Goal: Task Accomplishment & Management: Manage account settings

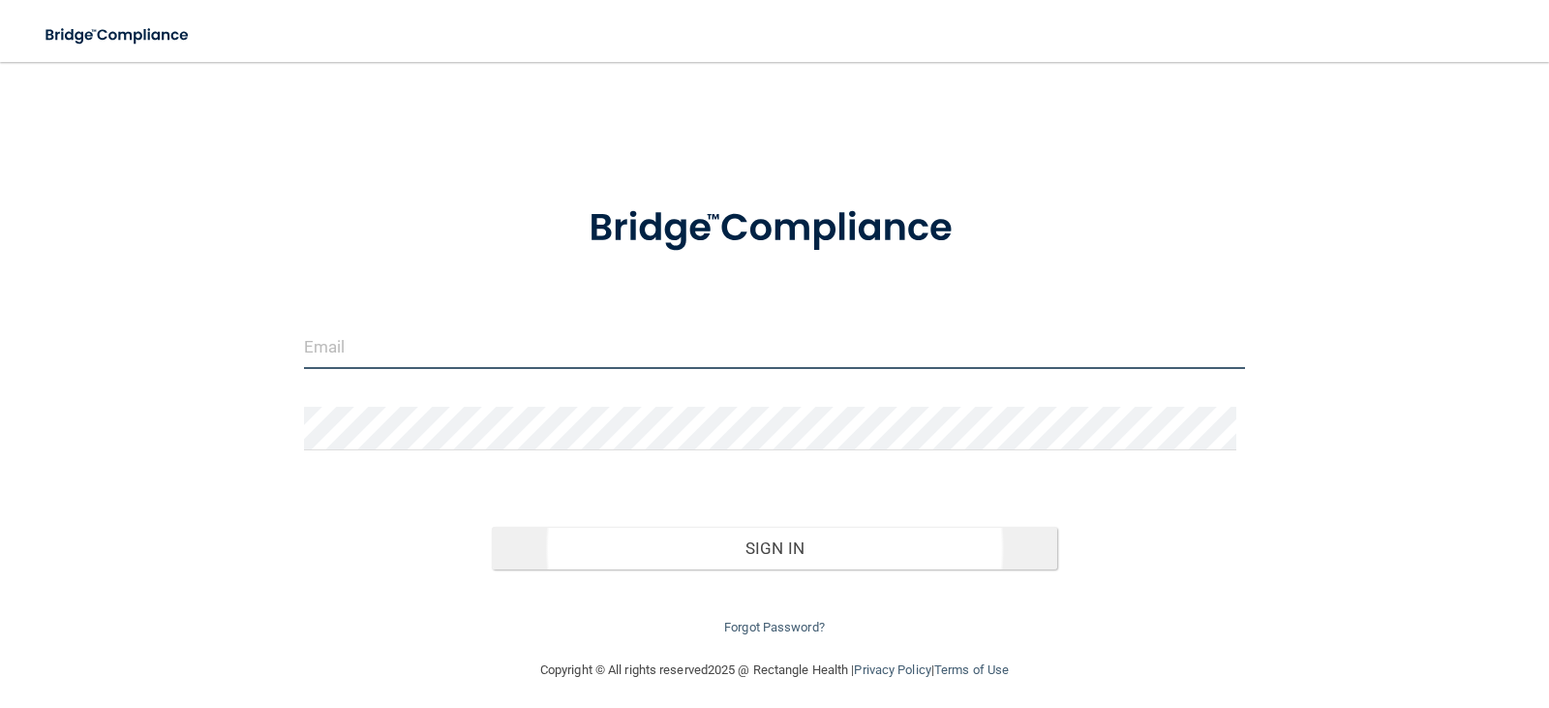
type input "[EMAIL_ADDRESS][DOMAIN_NAME]"
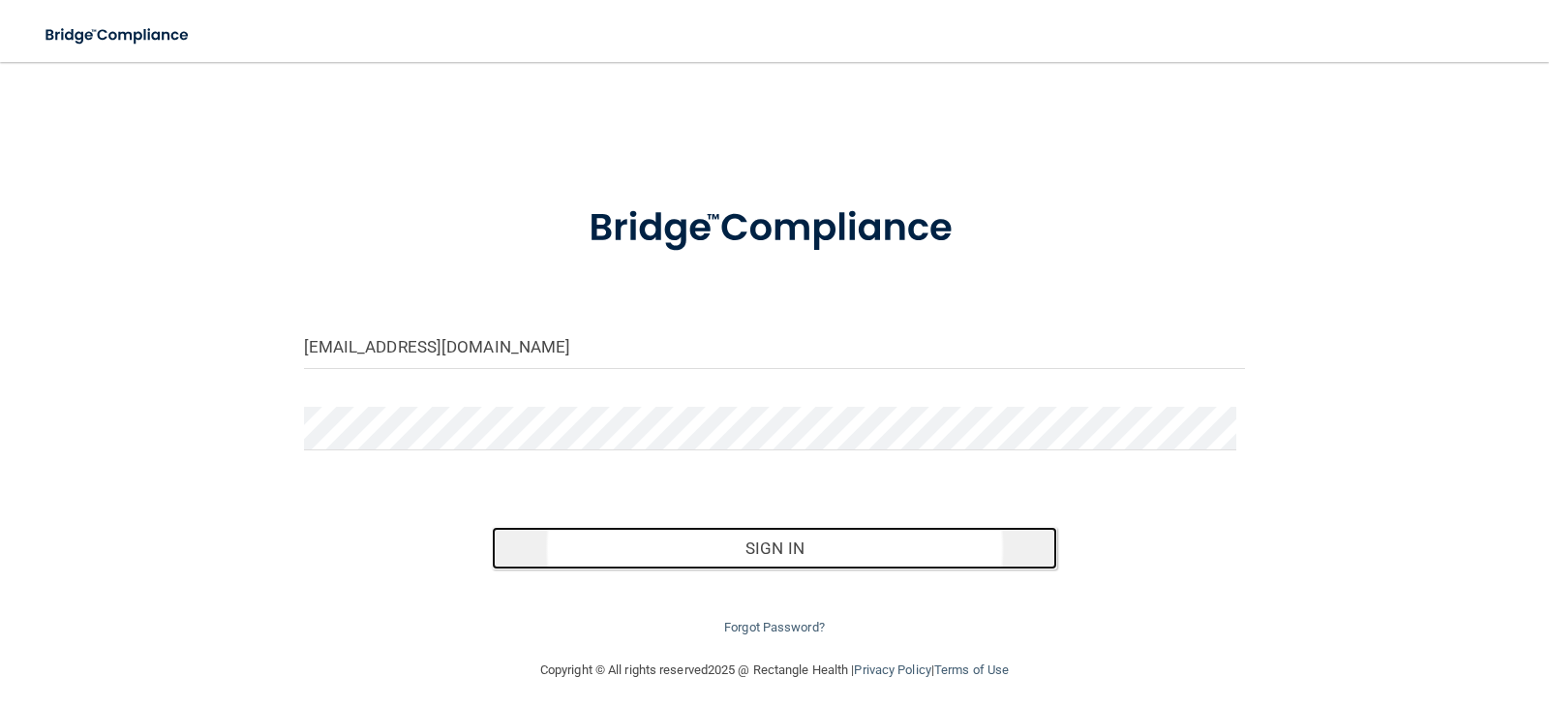
click at [715, 546] on button "Sign In" at bounding box center [774, 548] width 565 height 43
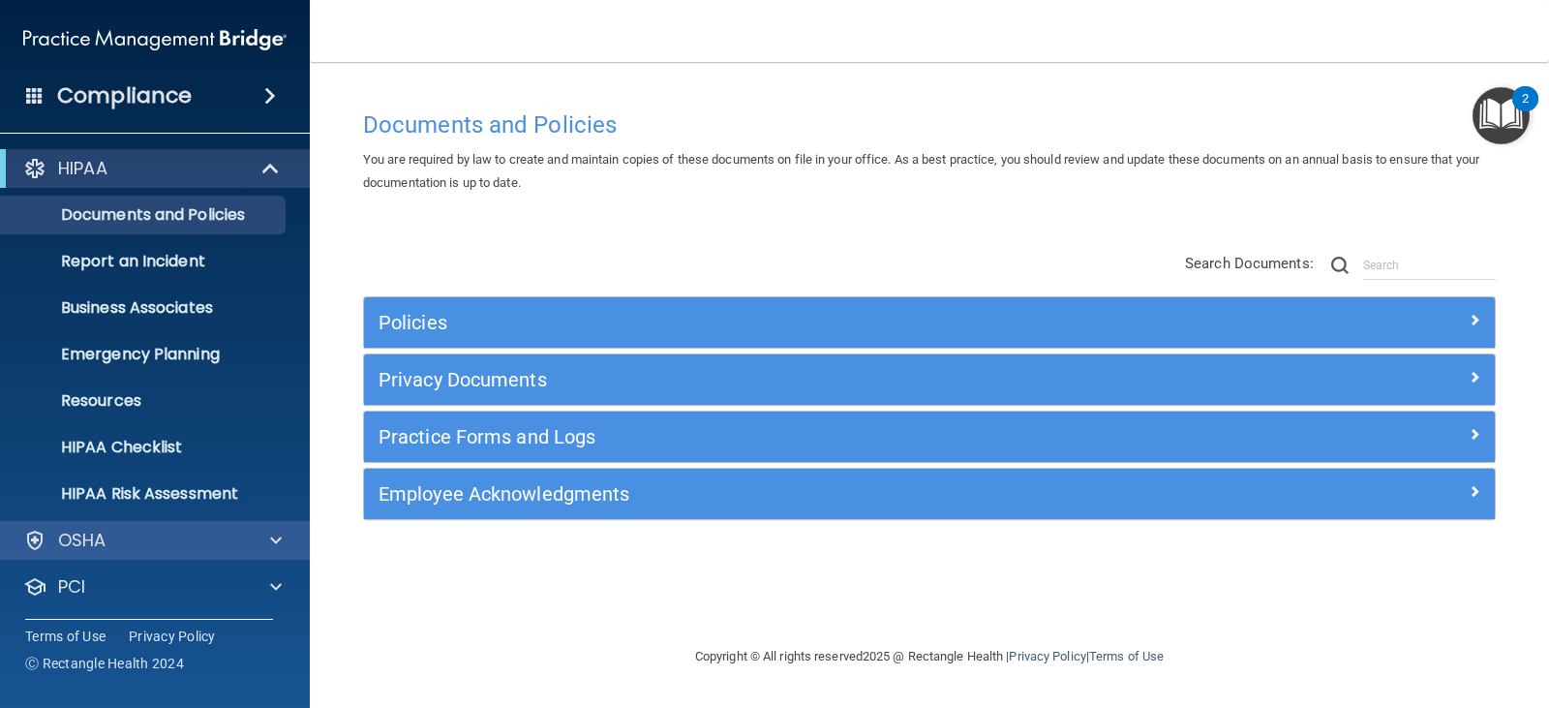
scroll to position [96, 0]
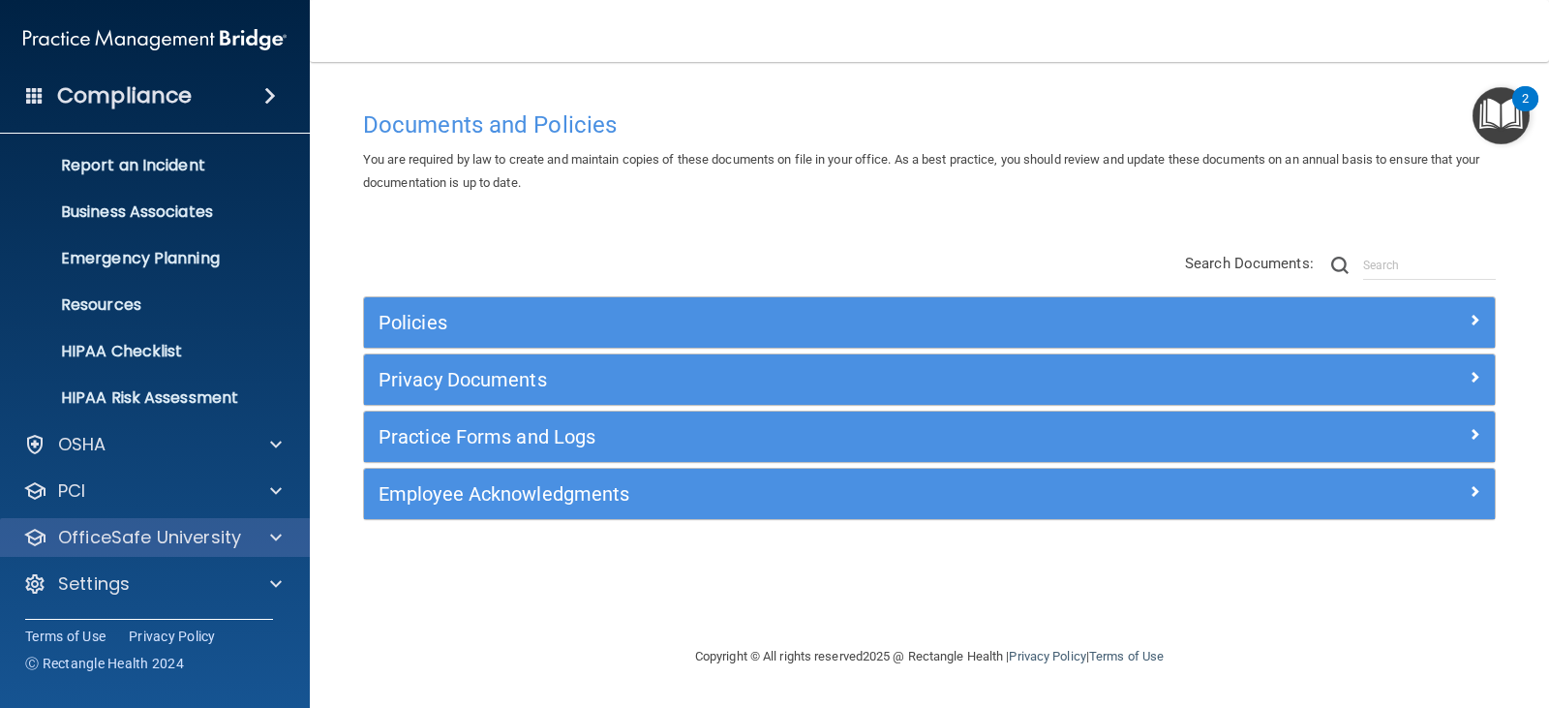
click at [141, 549] on div "OfficeSafe University" at bounding box center [155, 537] width 311 height 39
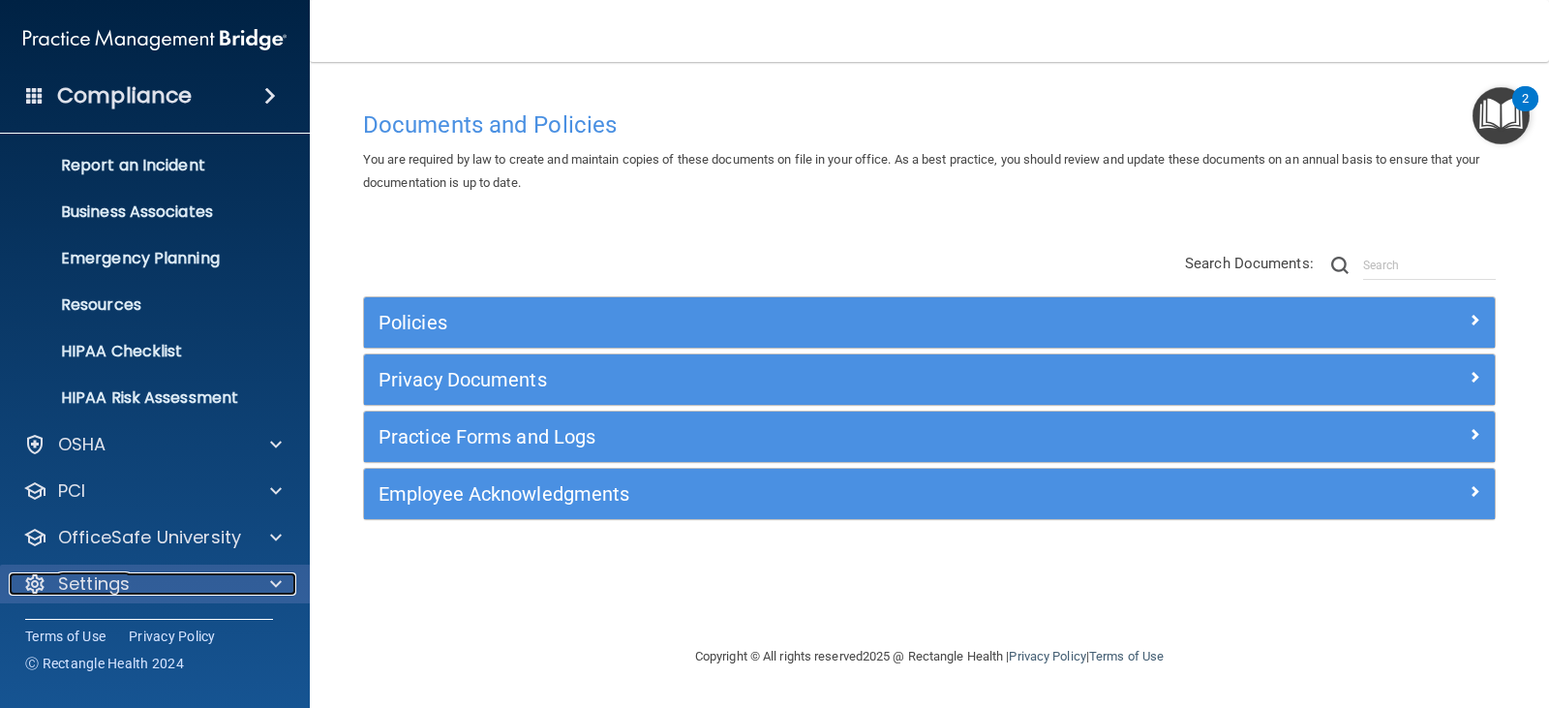
click at [249, 589] on div at bounding box center [273, 583] width 48 height 23
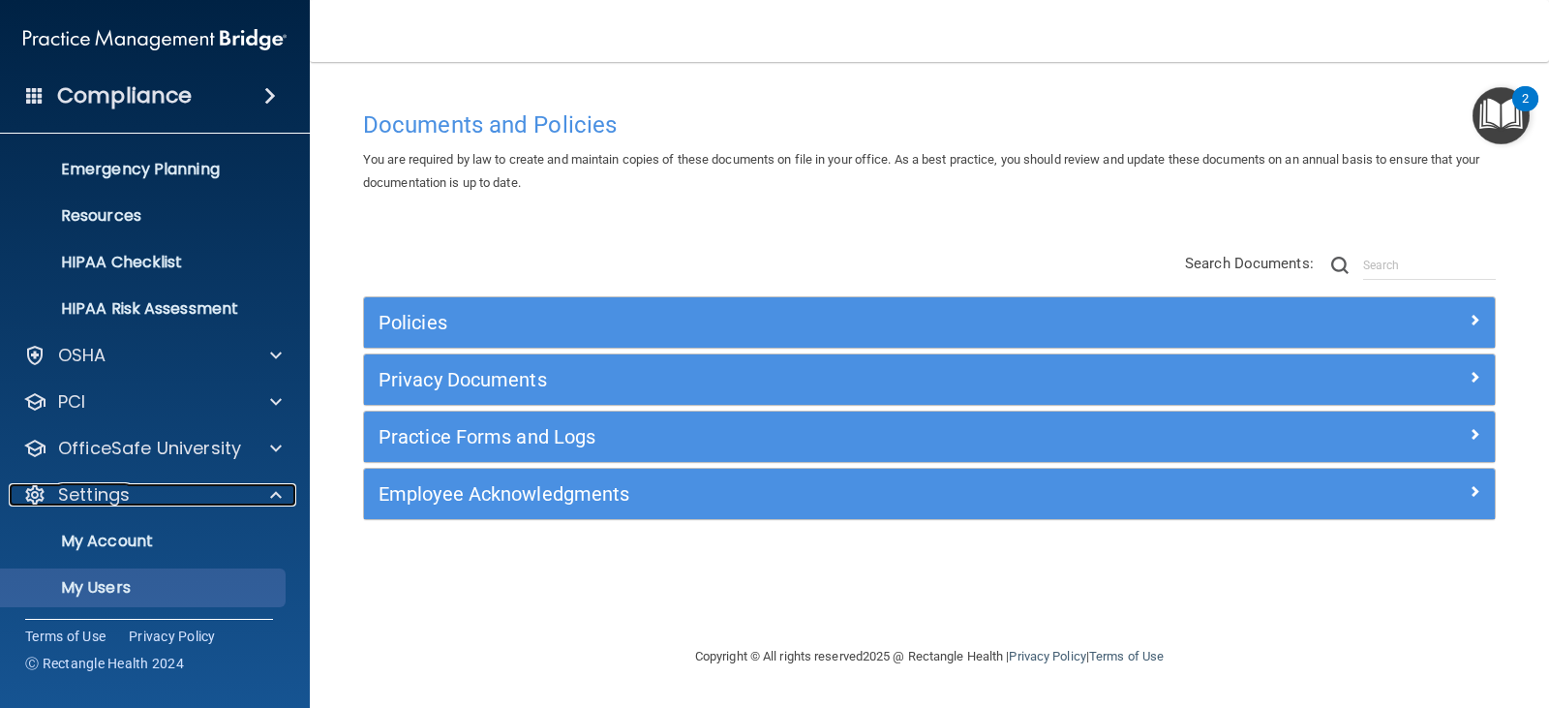
scroll to position [282, 0]
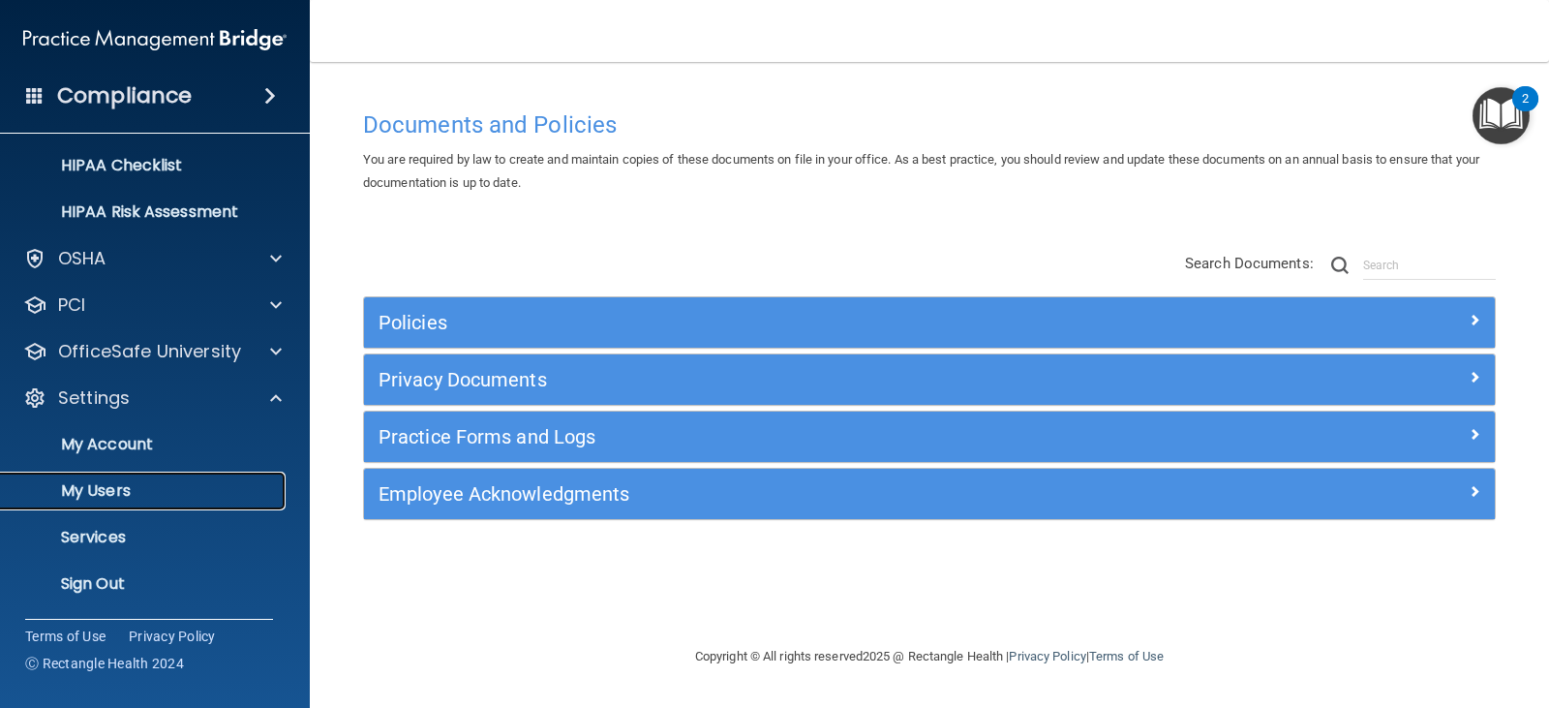
click at [100, 490] on p "My Users" at bounding box center [145, 490] width 264 height 19
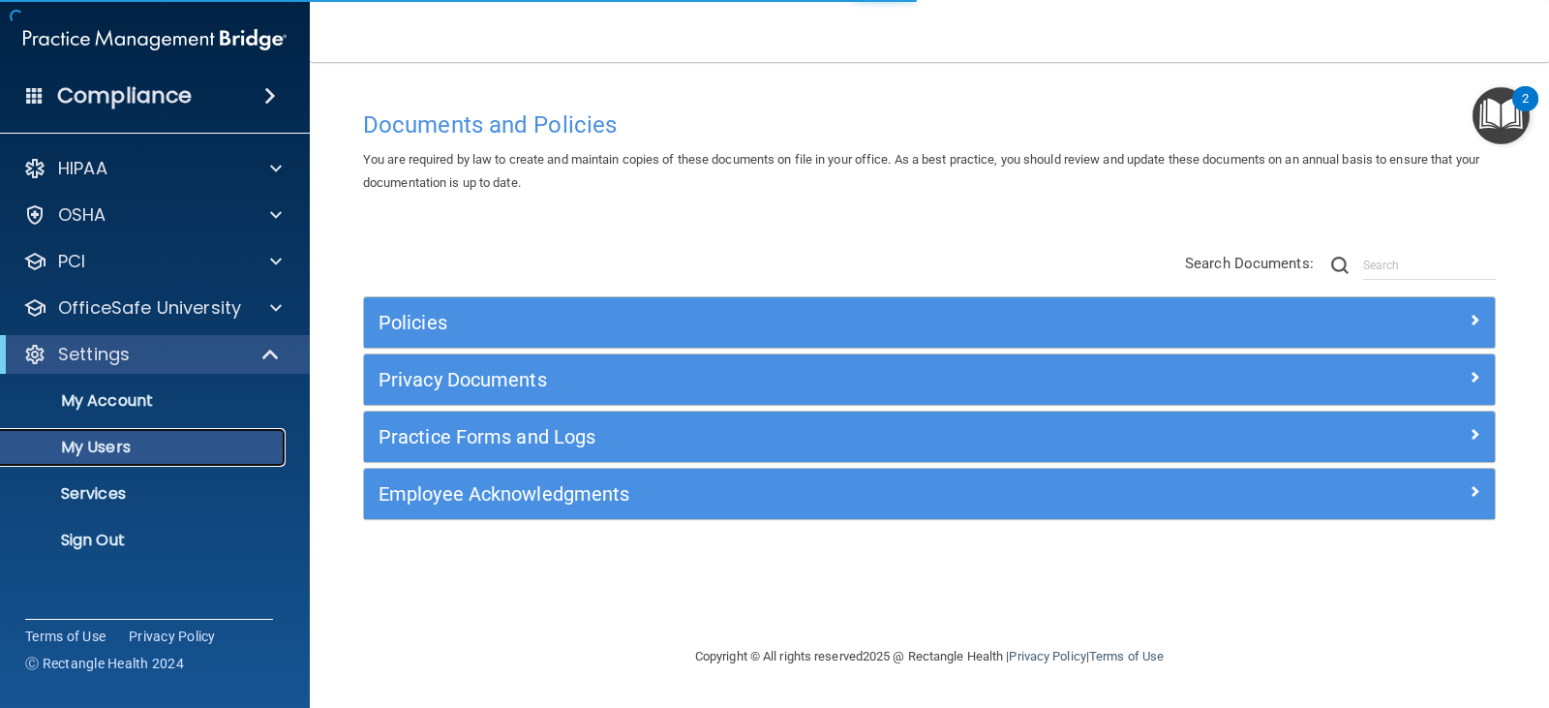
select select "20"
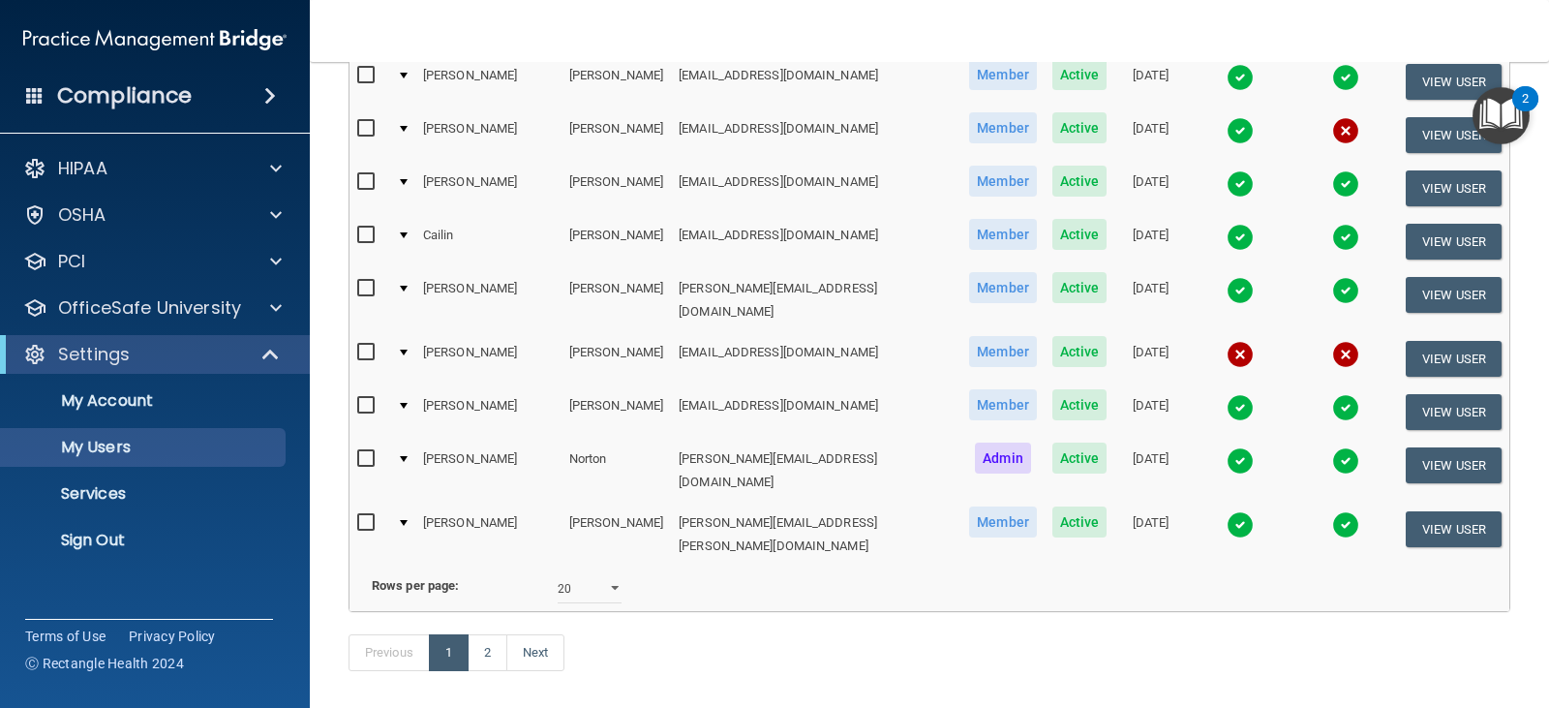
scroll to position [871, 0]
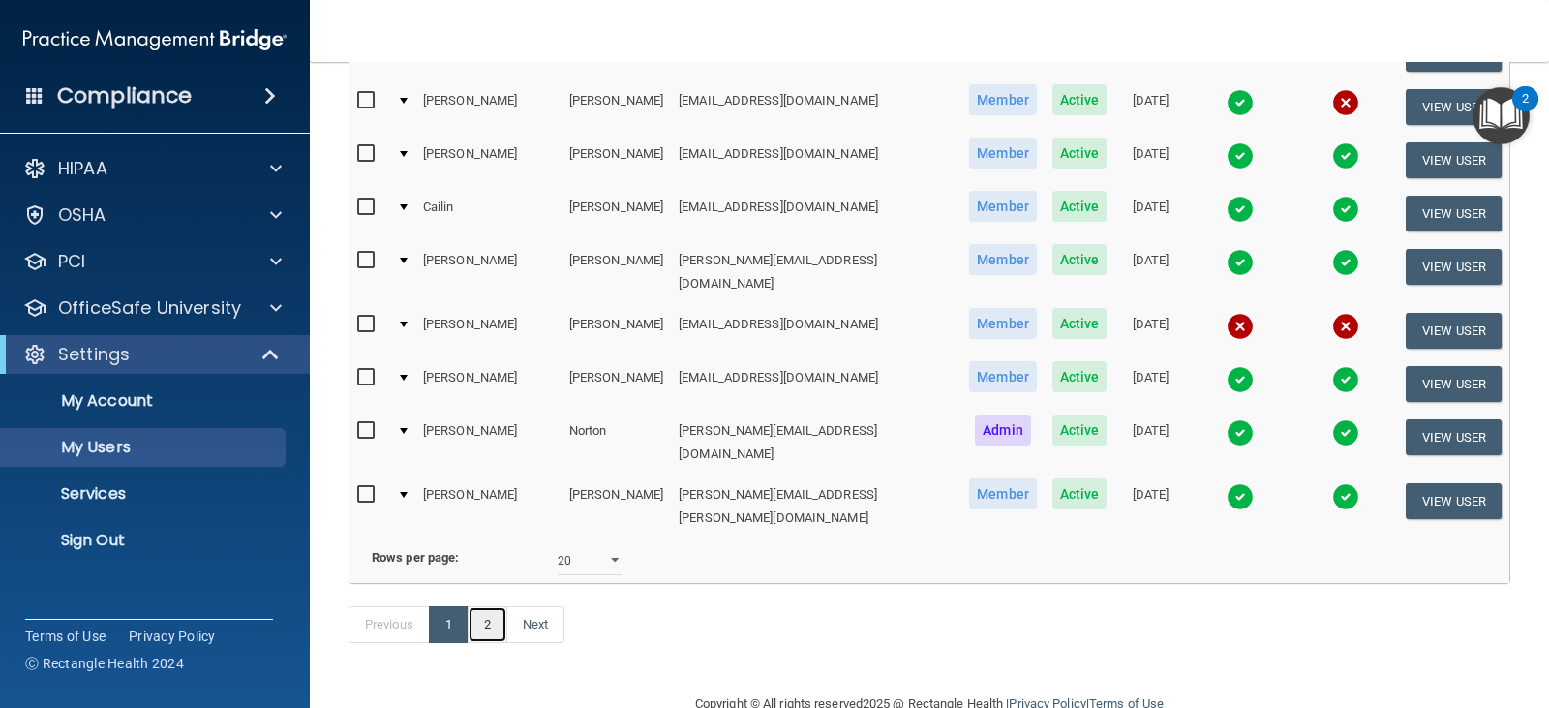
click at [493, 607] on link "2" at bounding box center [488, 624] width 40 height 37
select select "20"
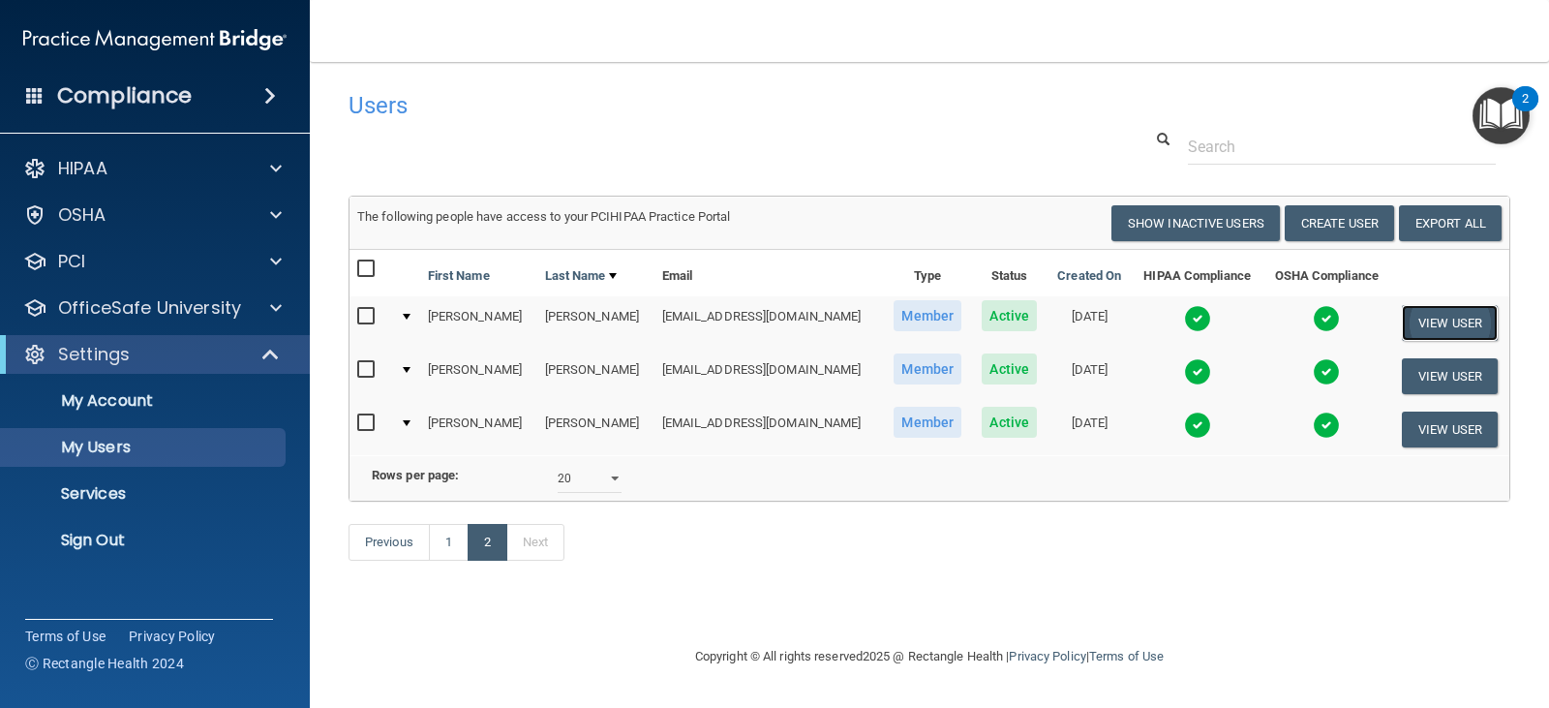
click at [1456, 324] on button "View User" at bounding box center [1450, 323] width 96 height 36
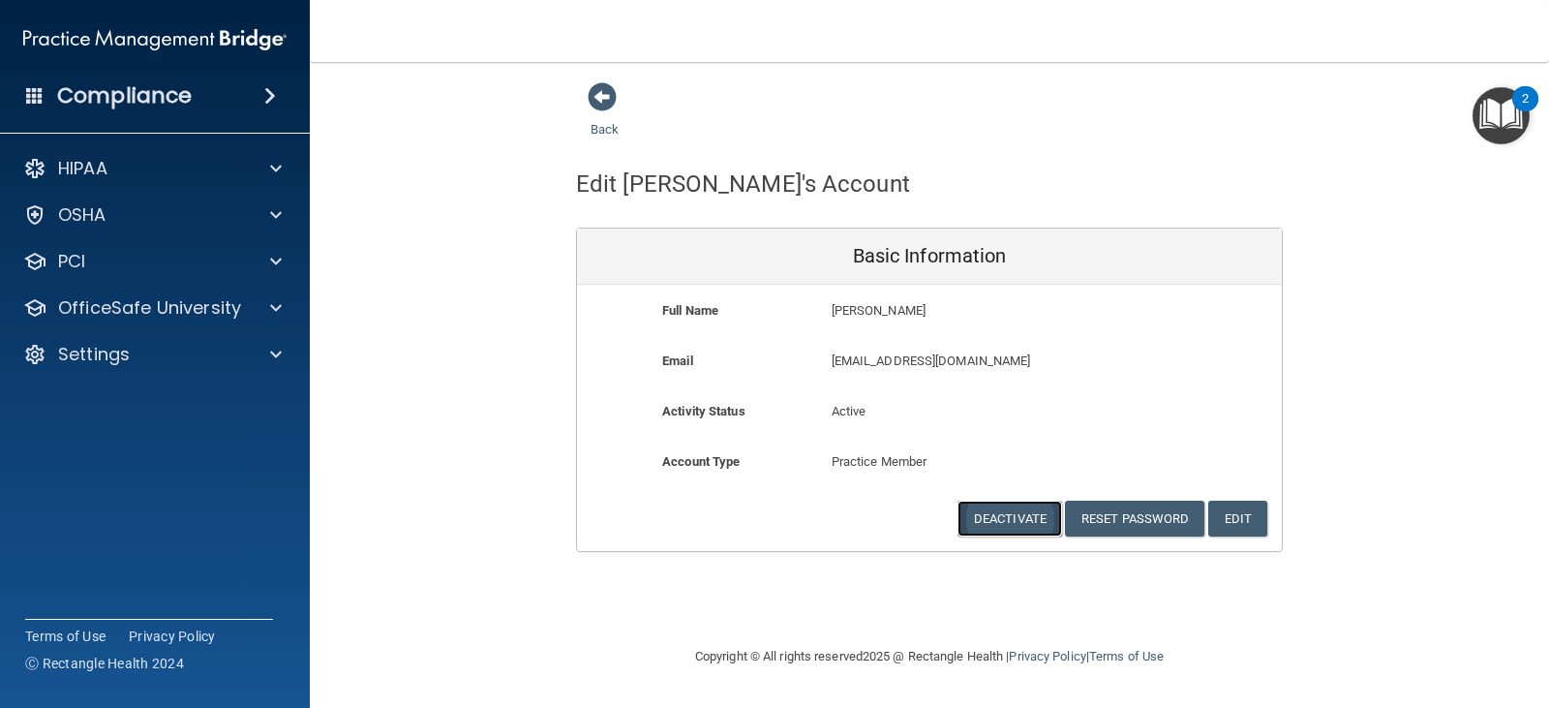
click at [1002, 521] on button "Deactivate" at bounding box center [1009, 518] width 105 height 36
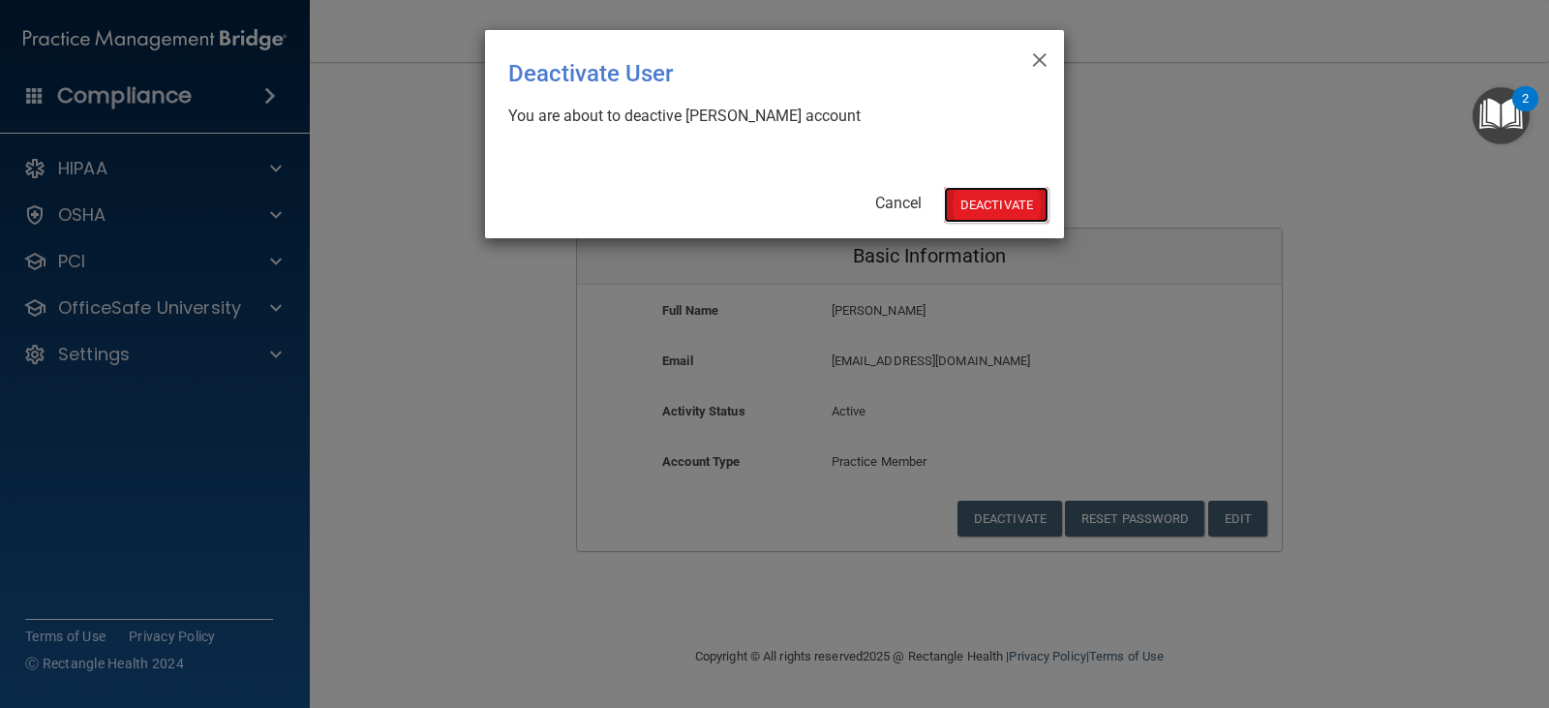
click at [981, 210] on button "Deactivate" at bounding box center [996, 205] width 105 height 36
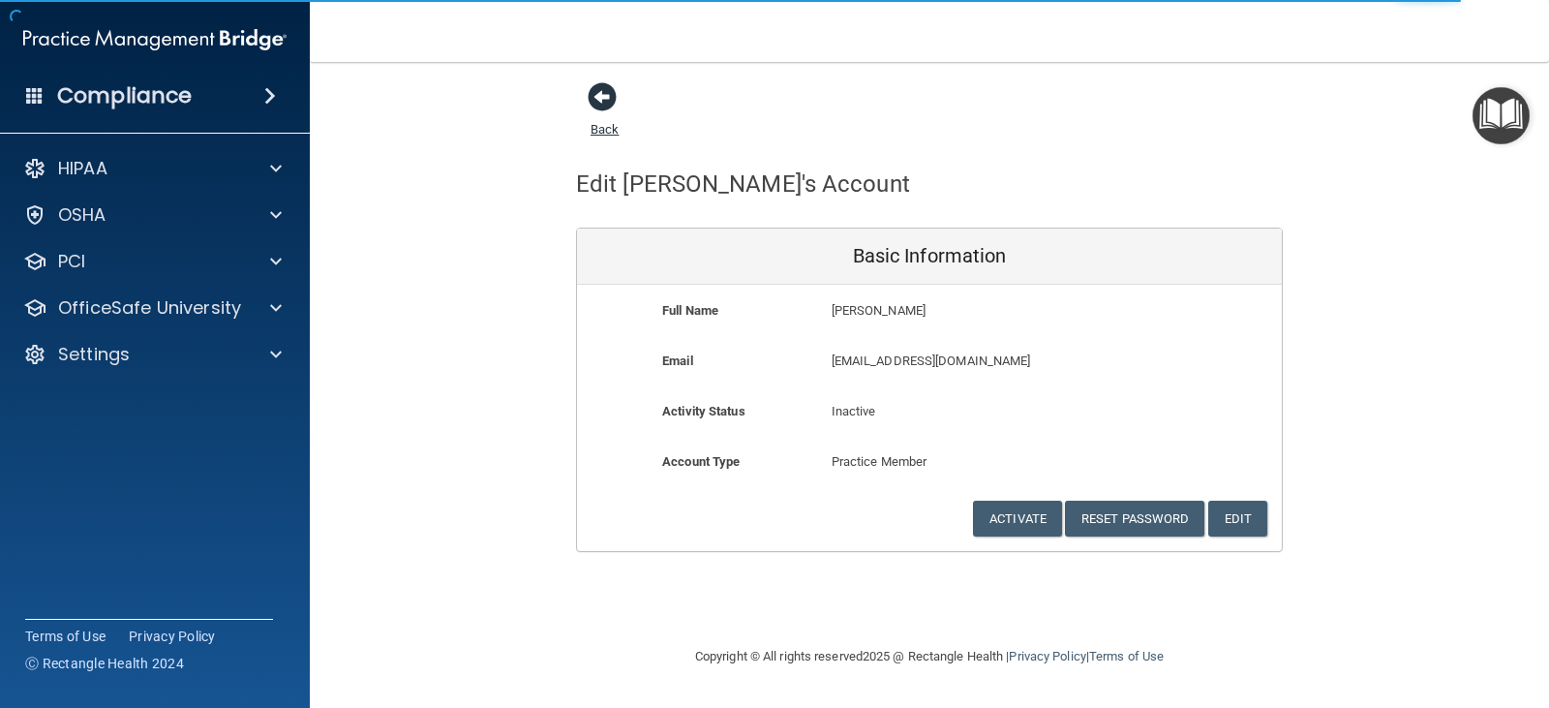
click at [604, 97] on span at bounding box center [602, 96] width 29 height 29
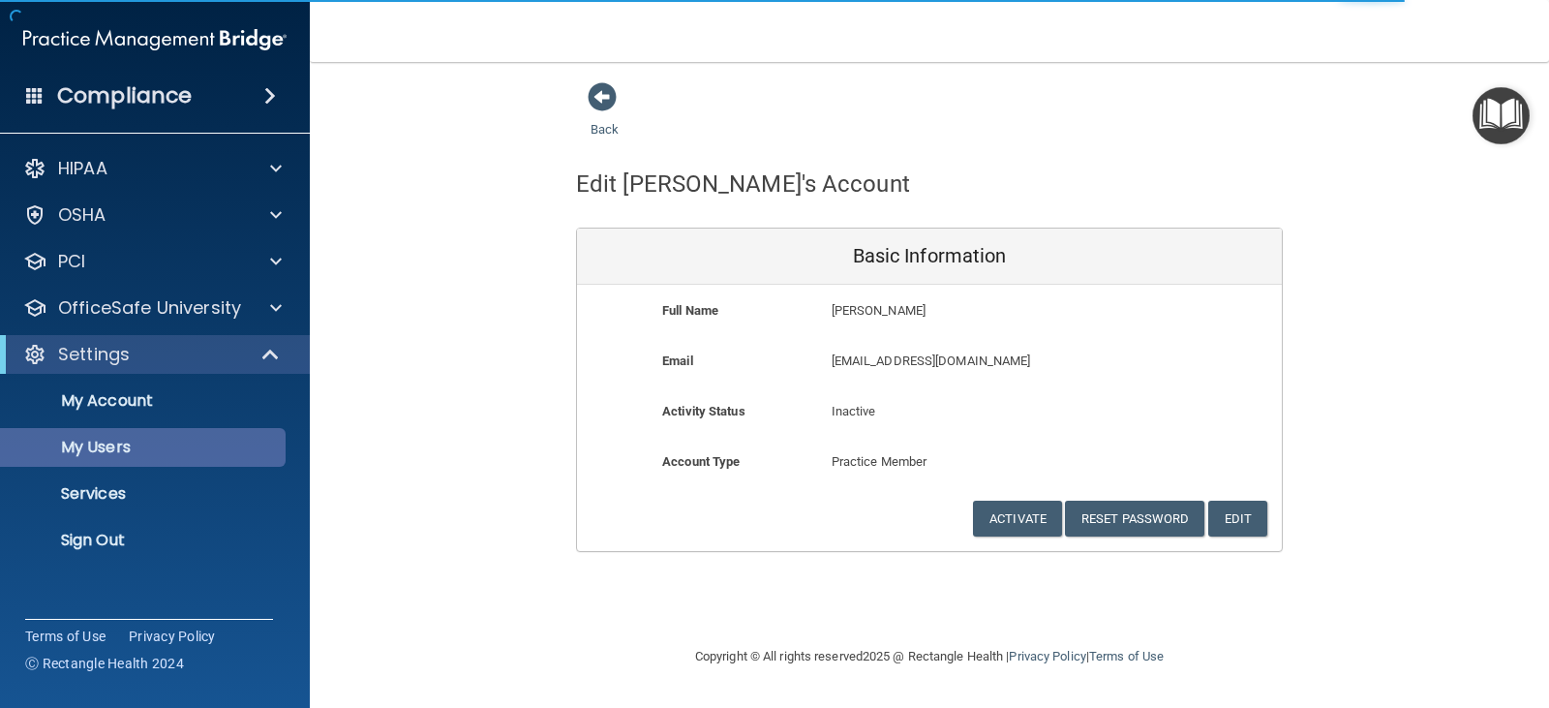
select select "20"
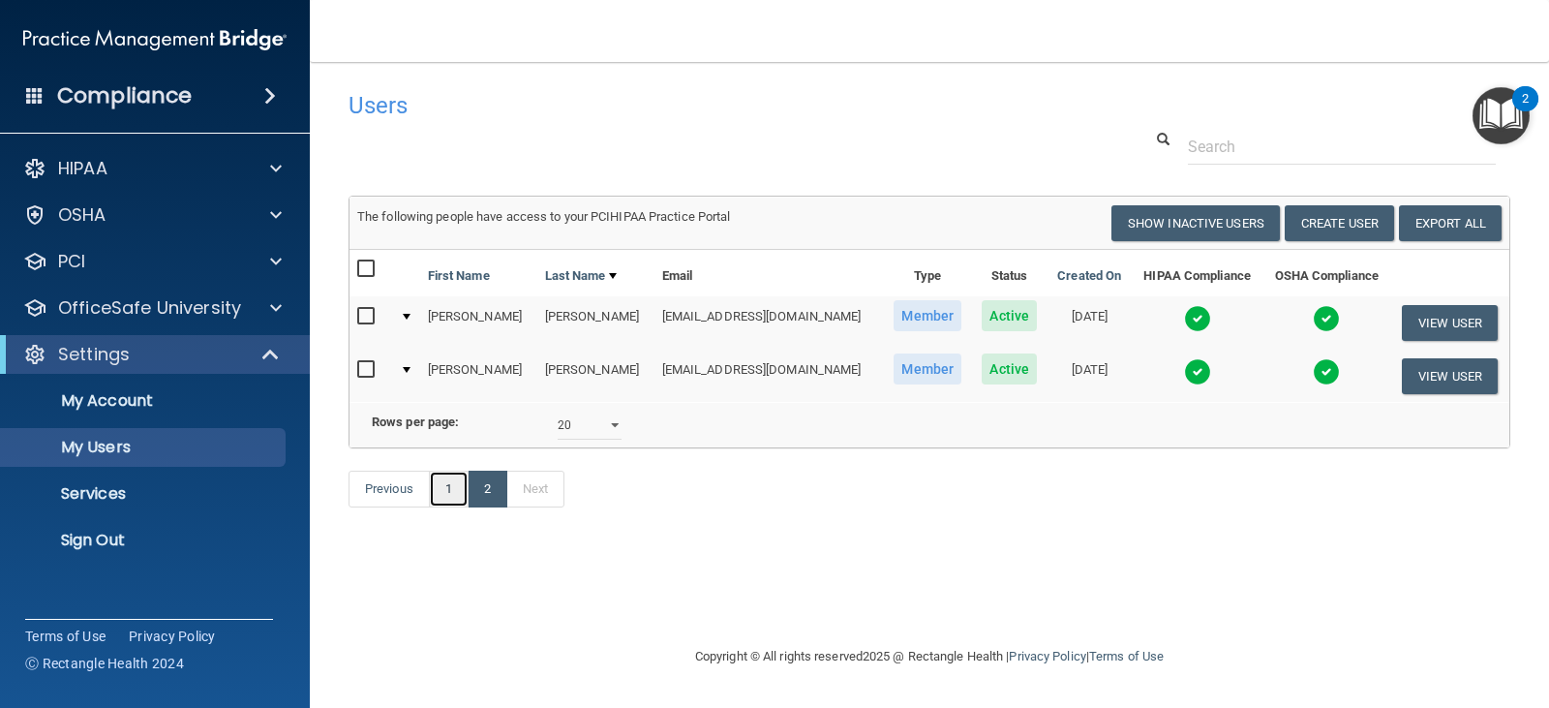
click at [447, 507] on link "1" at bounding box center [449, 488] width 40 height 37
select select "20"
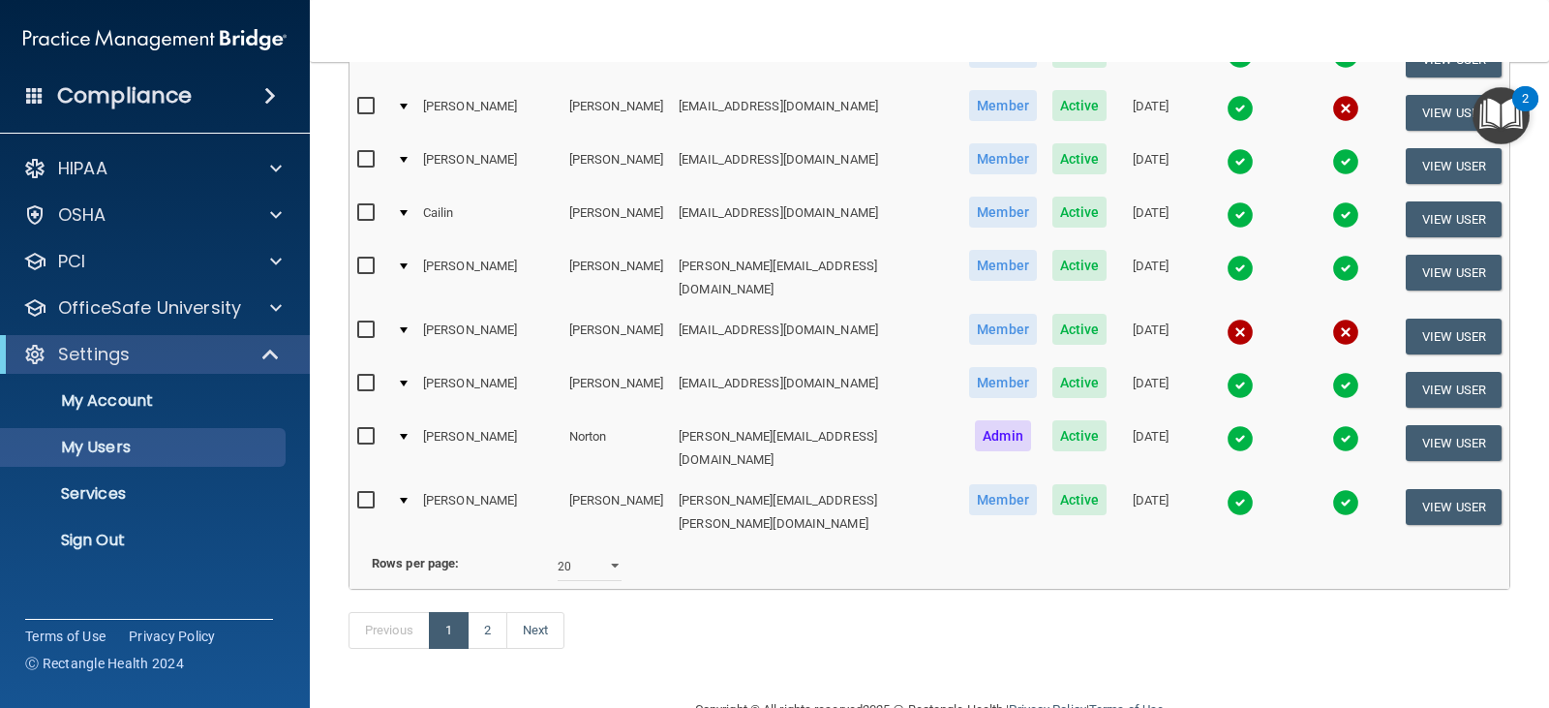
scroll to position [871, 0]
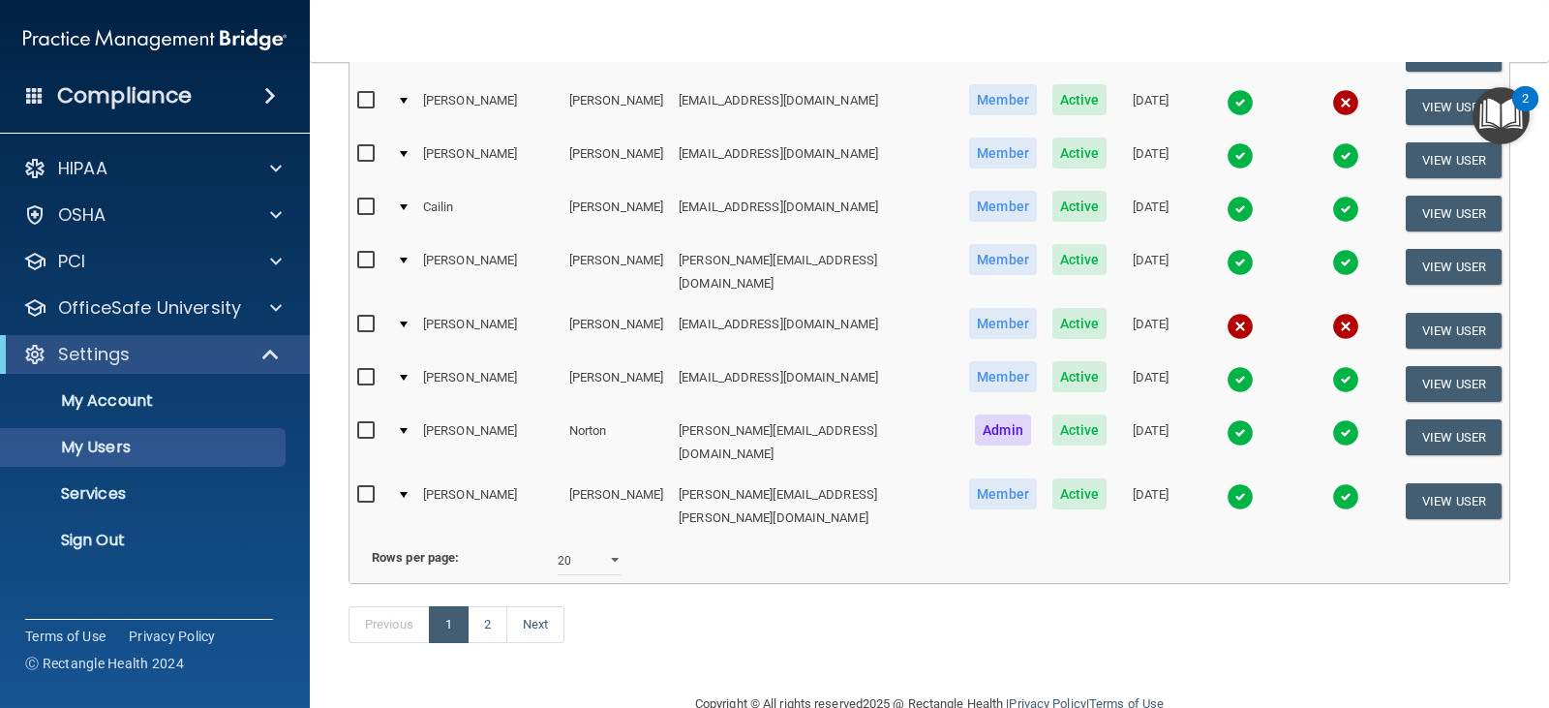
click at [363, 317] on input "checkbox" at bounding box center [368, 324] width 22 height 15
checkbox input "true"
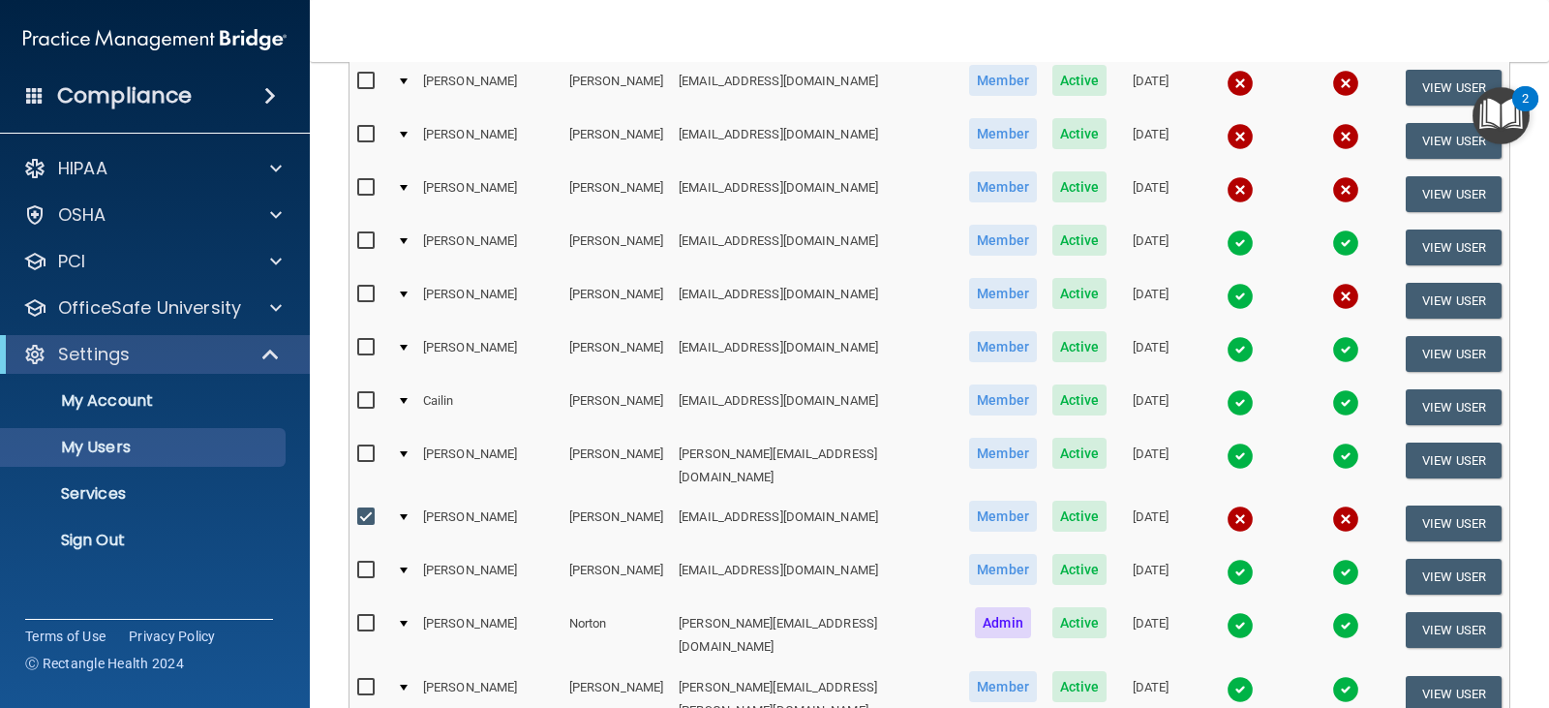
click at [368, 287] on input "checkbox" at bounding box center [368, 294] width 22 height 15
checkbox input "true"
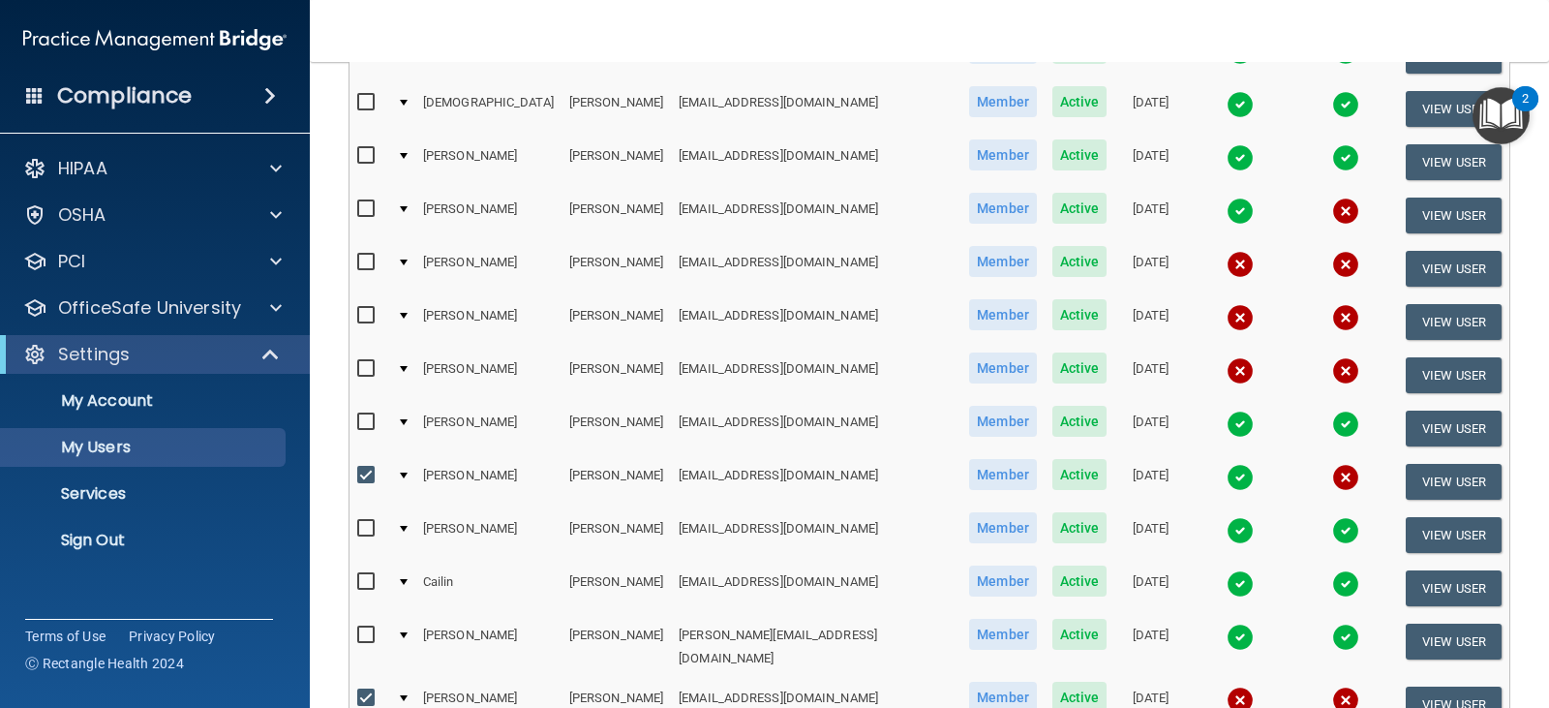
scroll to position [486, 0]
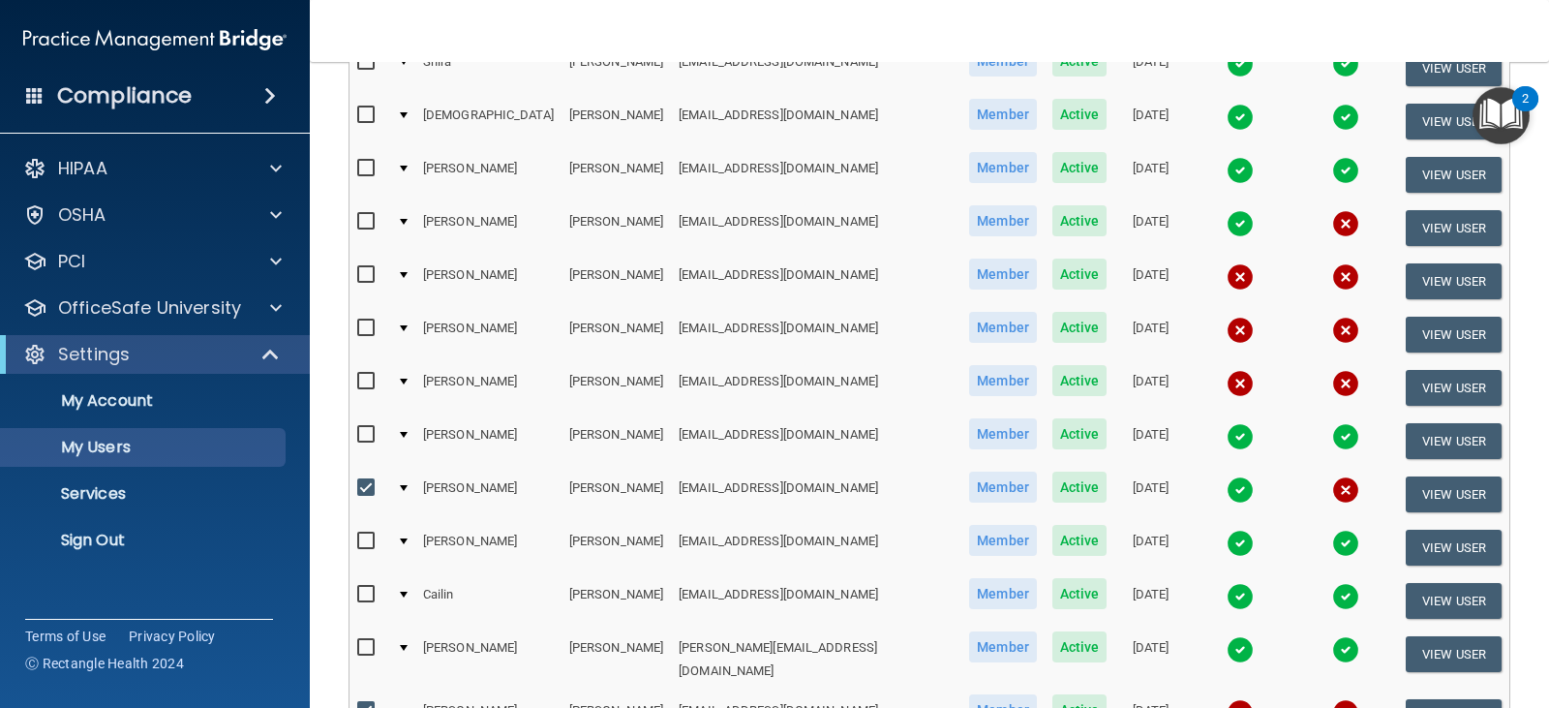
click at [363, 374] on input "checkbox" at bounding box center [368, 381] width 22 height 15
checkbox input "true"
click at [367, 320] on input "checkbox" at bounding box center [368, 327] width 22 height 15
checkbox input "true"
click at [363, 267] on input "checkbox" at bounding box center [368, 274] width 22 height 15
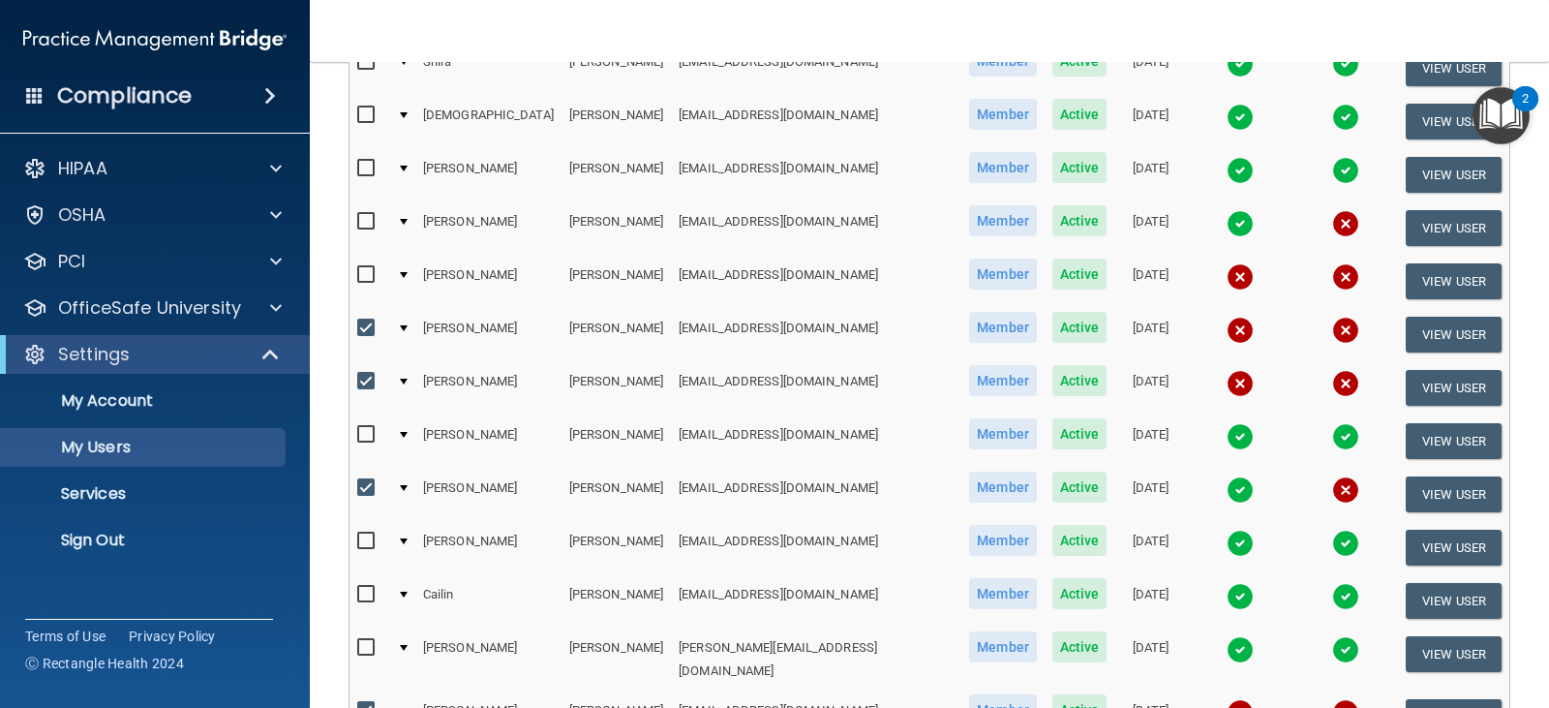
checkbox input "true"
click at [368, 214] on input "checkbox" at bounding box center [368, 221] width 22 height 15
checkbox input "true"
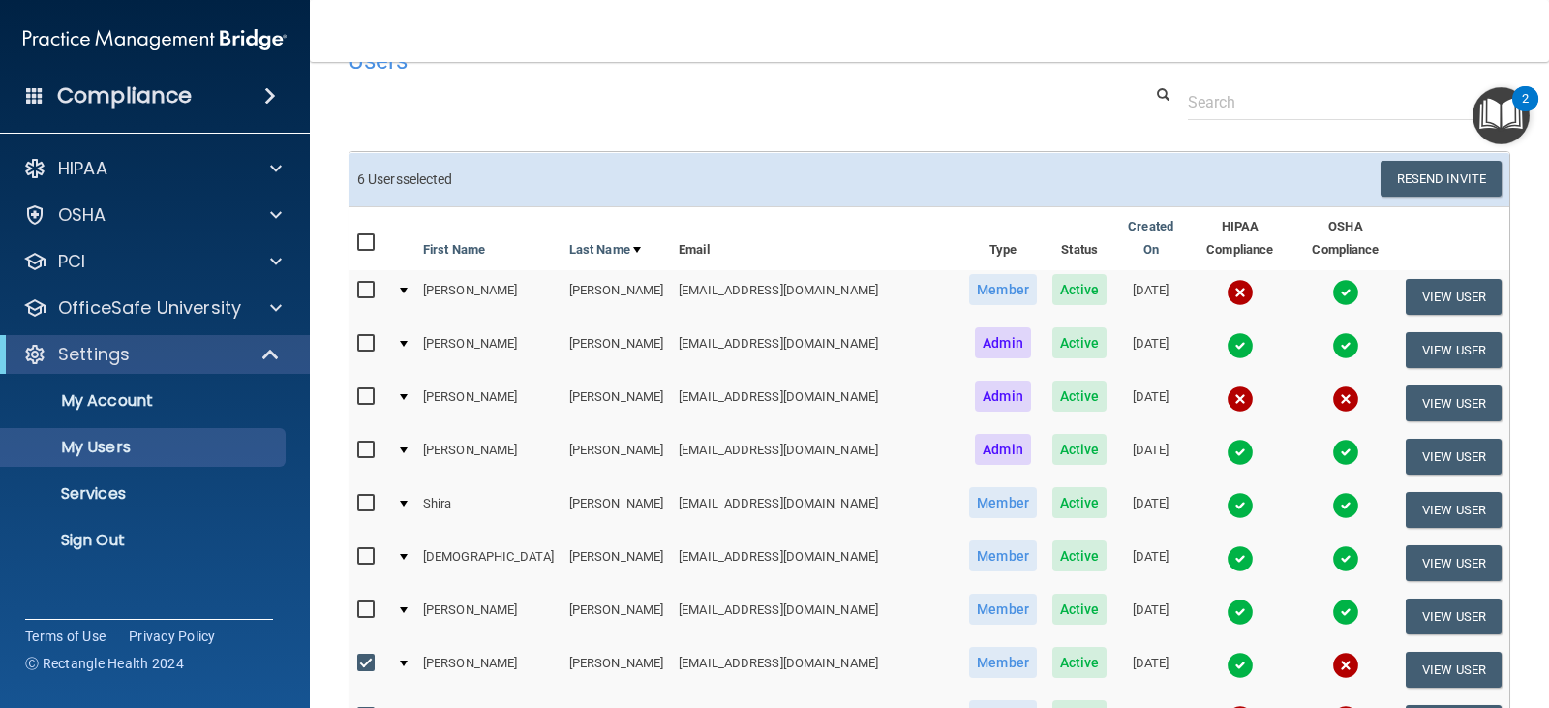
scroll to position [0, 0]
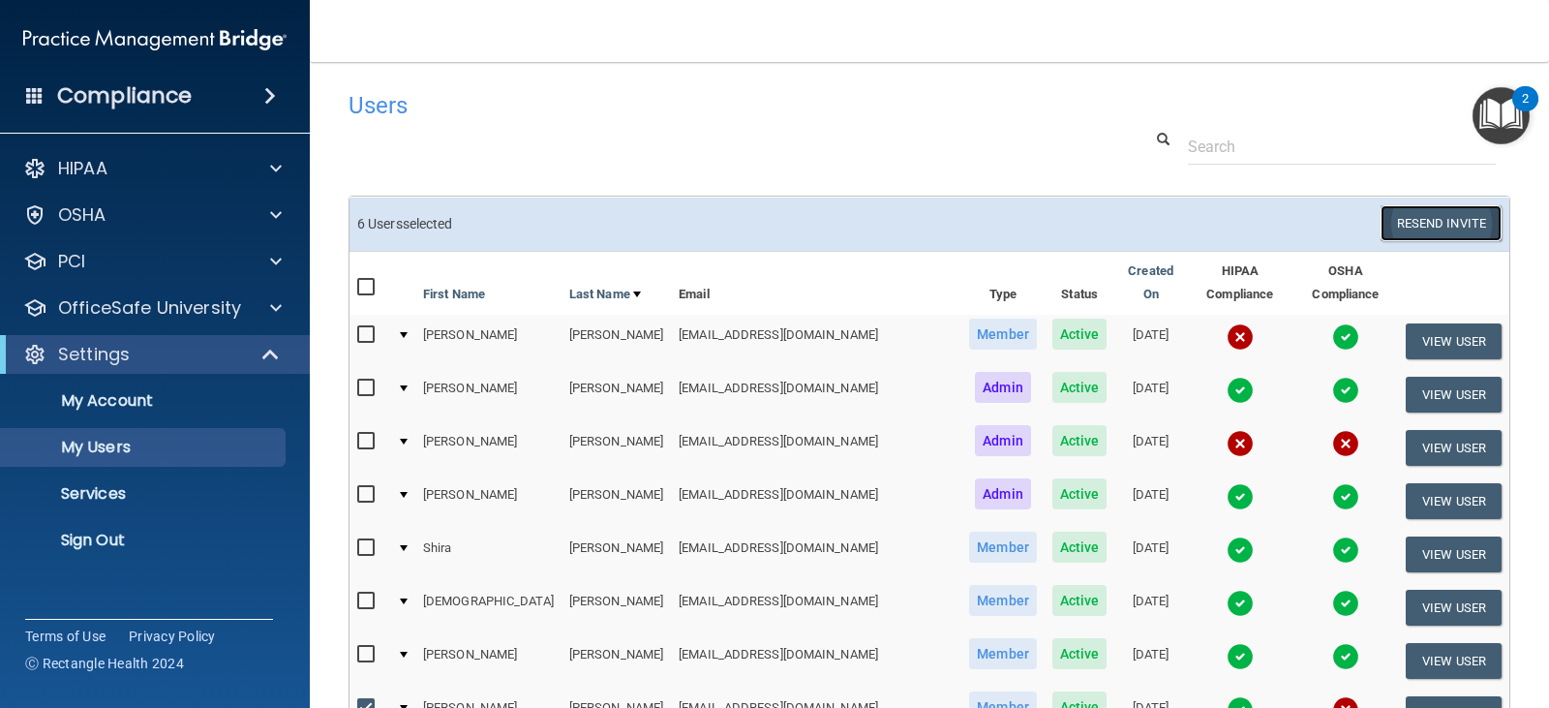
click at [1415, 216] on button "Resend Invite" at bounding box center [1440, 223] width 121 height 36
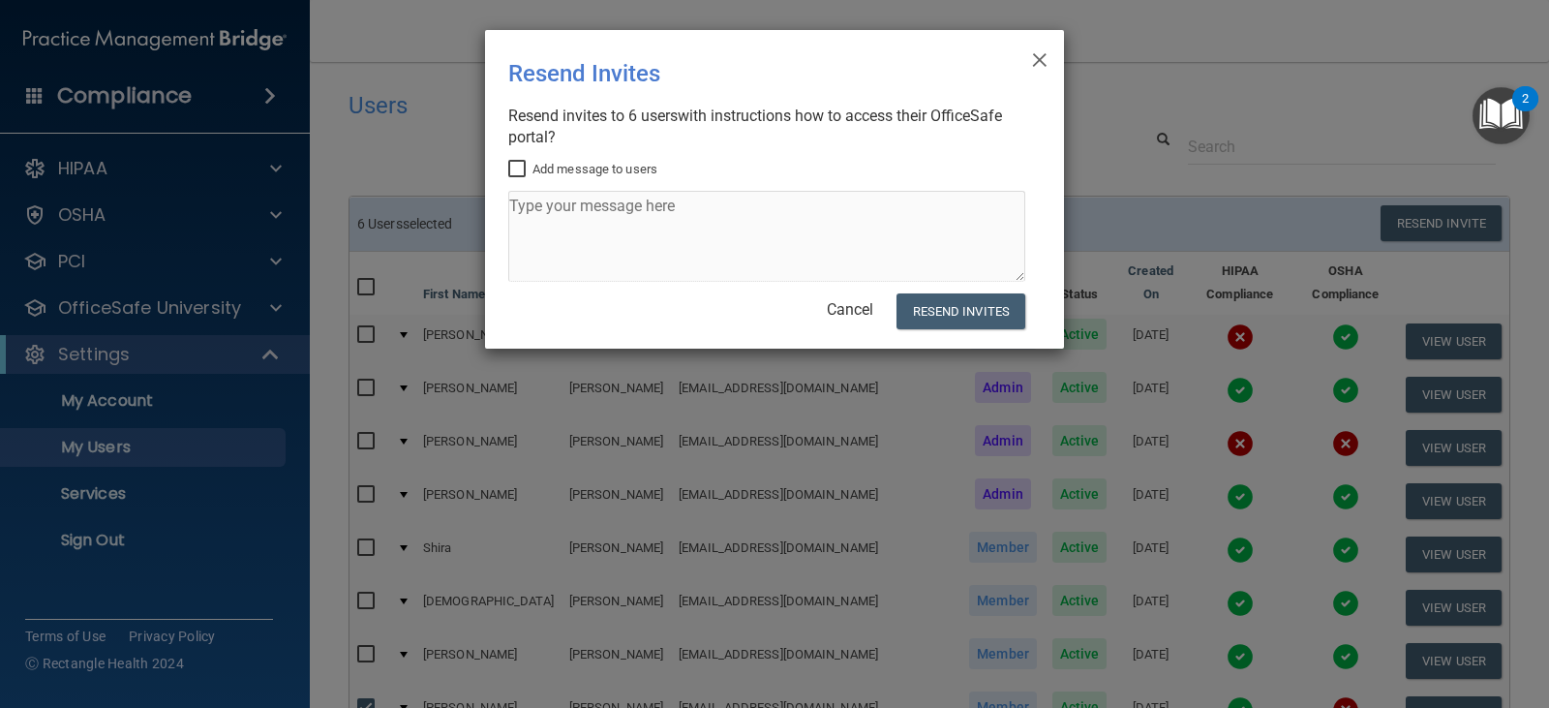
click at [517, 166] on input "Add message to users" at bounding box center [519, 169] width 22 height 15
checkbox input "true"
click at [523, 210] on textarea at bounding box center [766, 236] width 517 height 91
type textarea "Please complete your required training"
click at [951, 312] on button "Resend Invites" at bounding box center [960, 311] width 129 height 36
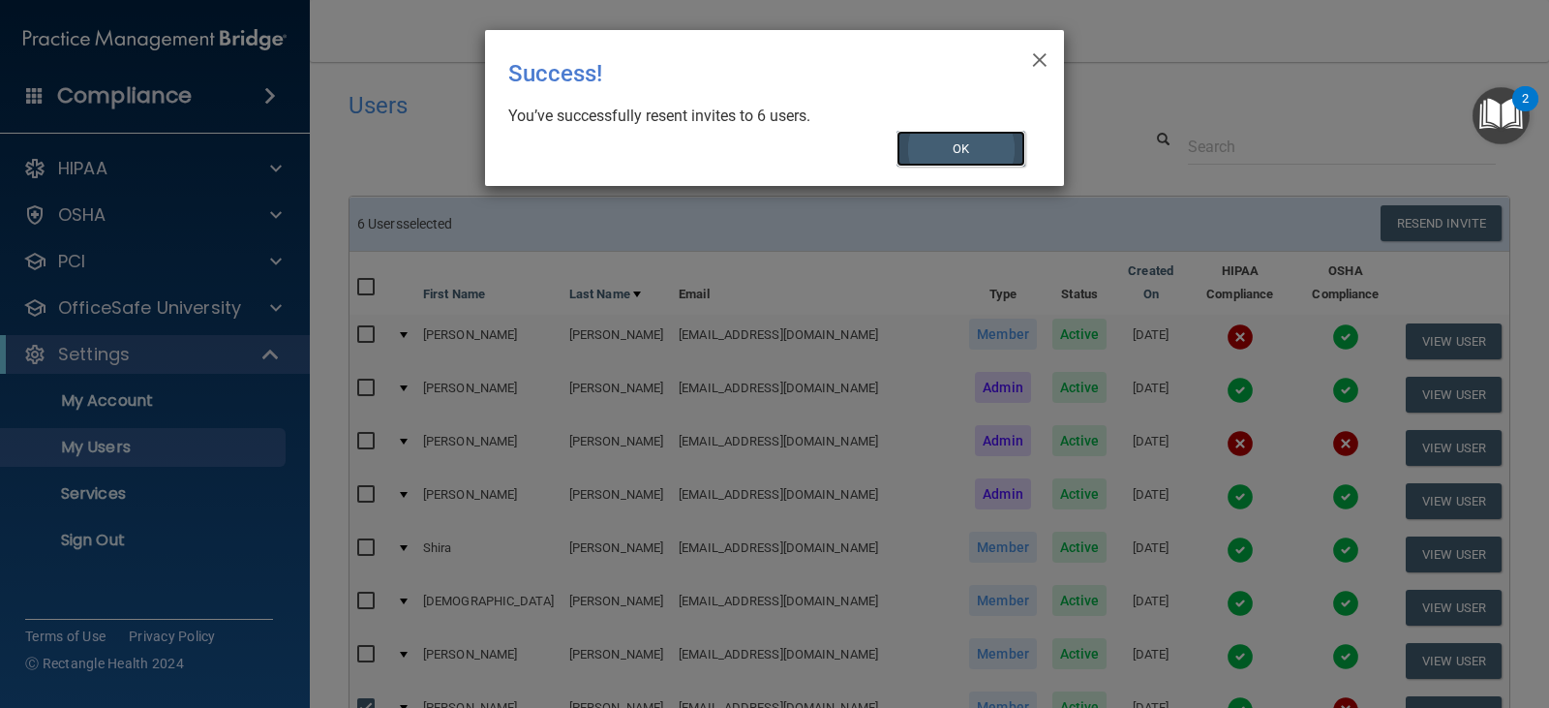
click at [970, 140] on button "OK" at bounding box center [961, 149] width 130 height 36
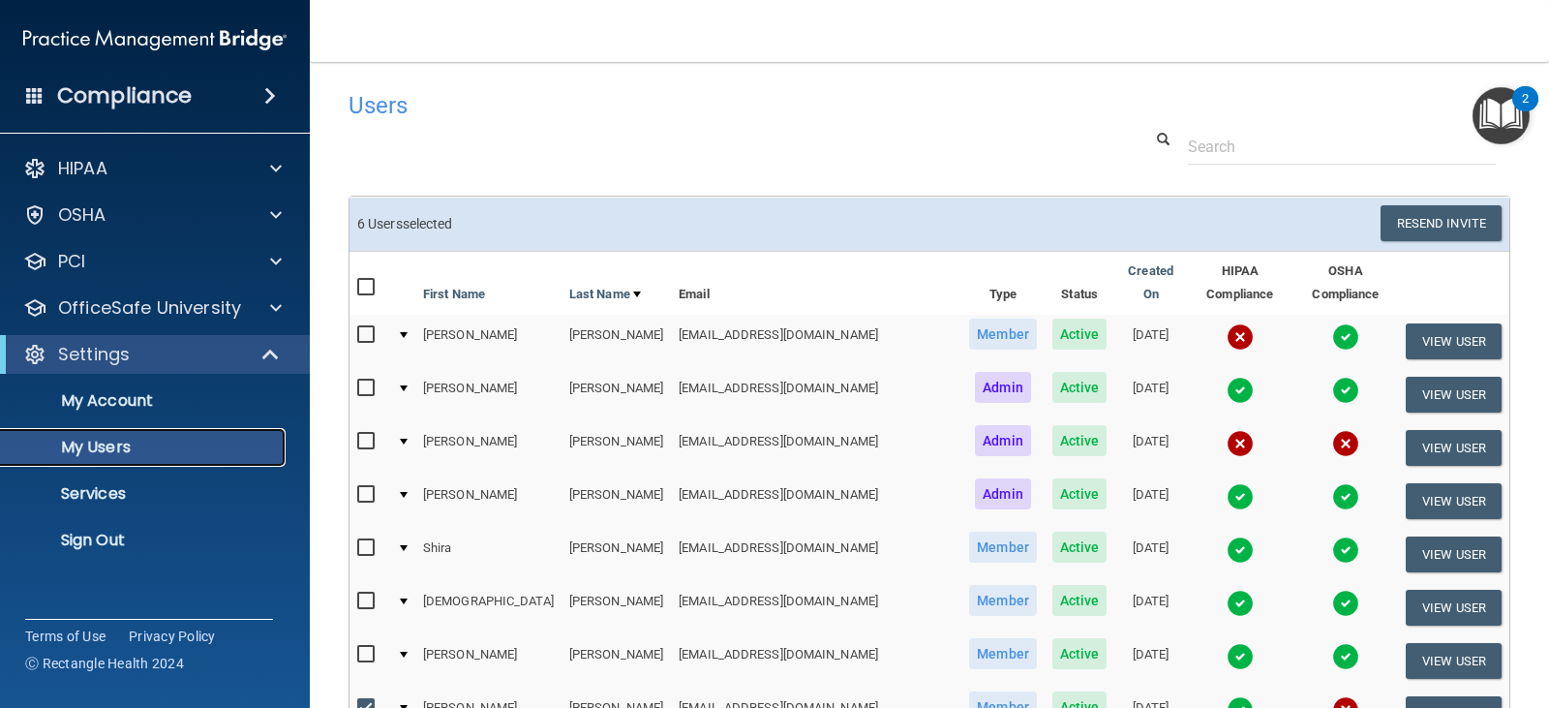
click at [117, 450] on p "My Users" at bounding box center [145, 447] width 264 height 19
select select "20"
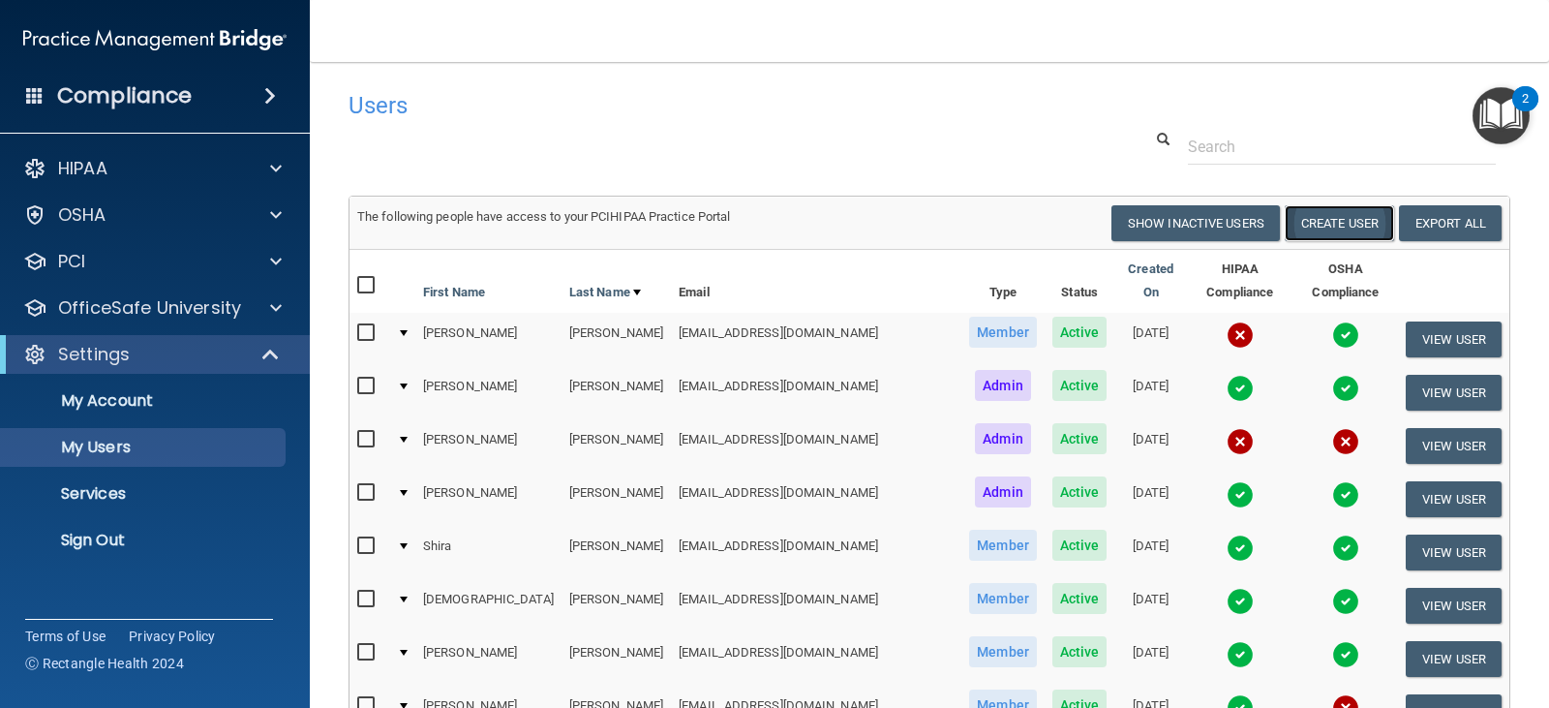
click at [1330, 229] on button "Create User" at bounding box center [1338, 223] width 109 height 36
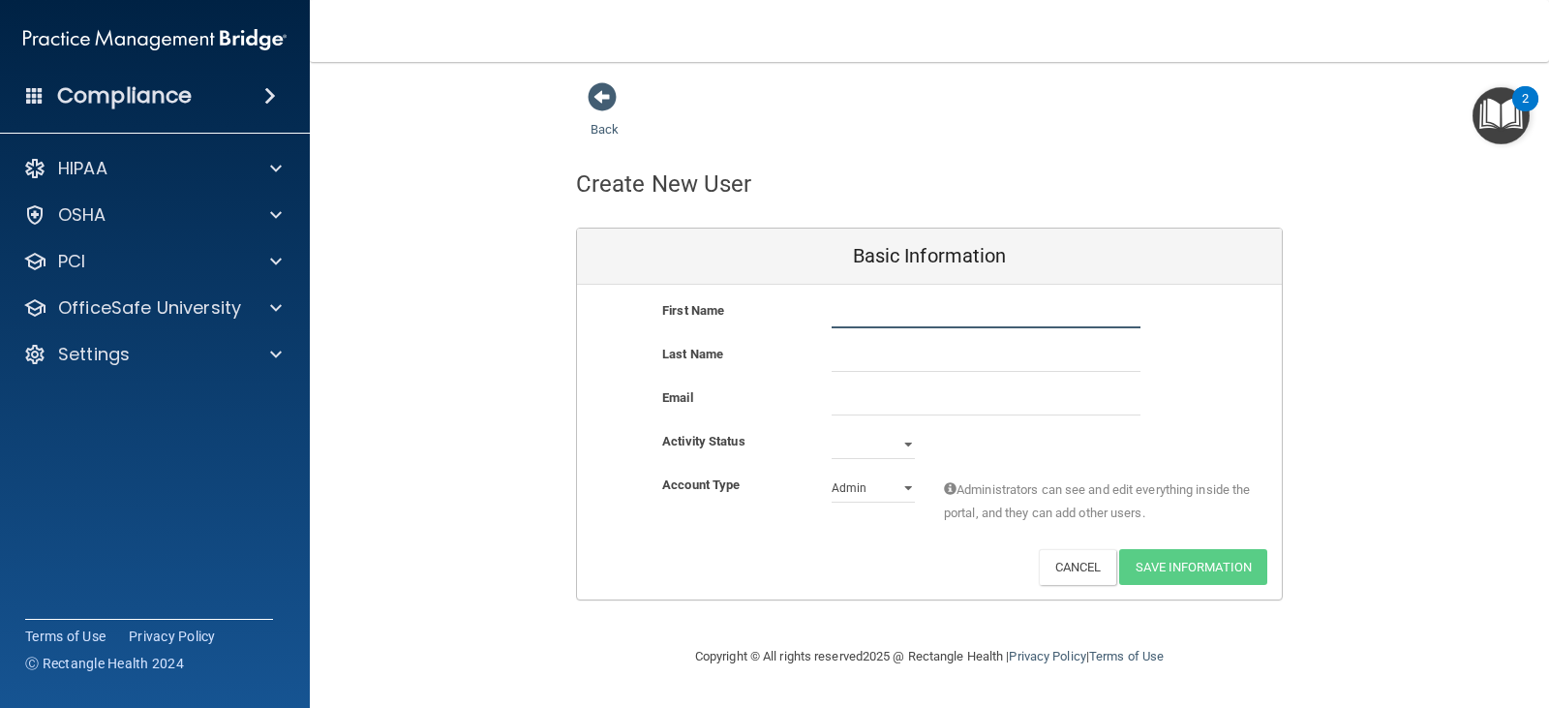
click at [983, 305] on input "text" at bounding box center [985, 313] width 309 height 29
type input "[PERSON_NAME]"
click at [848, 410] on input "email" at bounding box center [985, 400] width 309 height 29
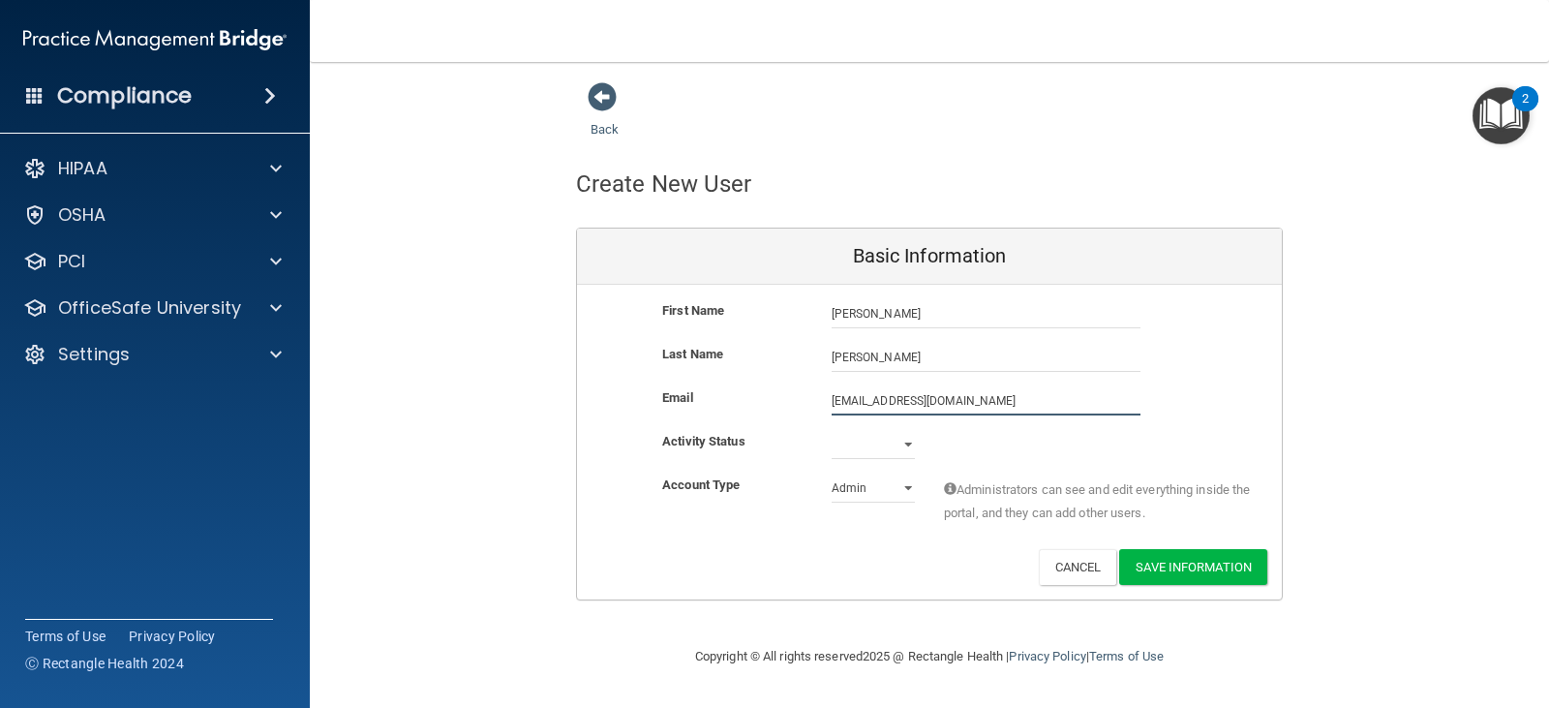
type input "[EMAIL_ADDRESS][DOMAIN_NAME]"
click at [902, 442] on select "Active Inactive" at bounding box center [872, 448] width 83 height 29
select select "active"
click at [831, 430] on select "Active Inactive" at bounding box center [872, 444] width 83 height 29
click at [900, 494] on select "Admin Member" at bounding box center [872, 487] width 83 height 29
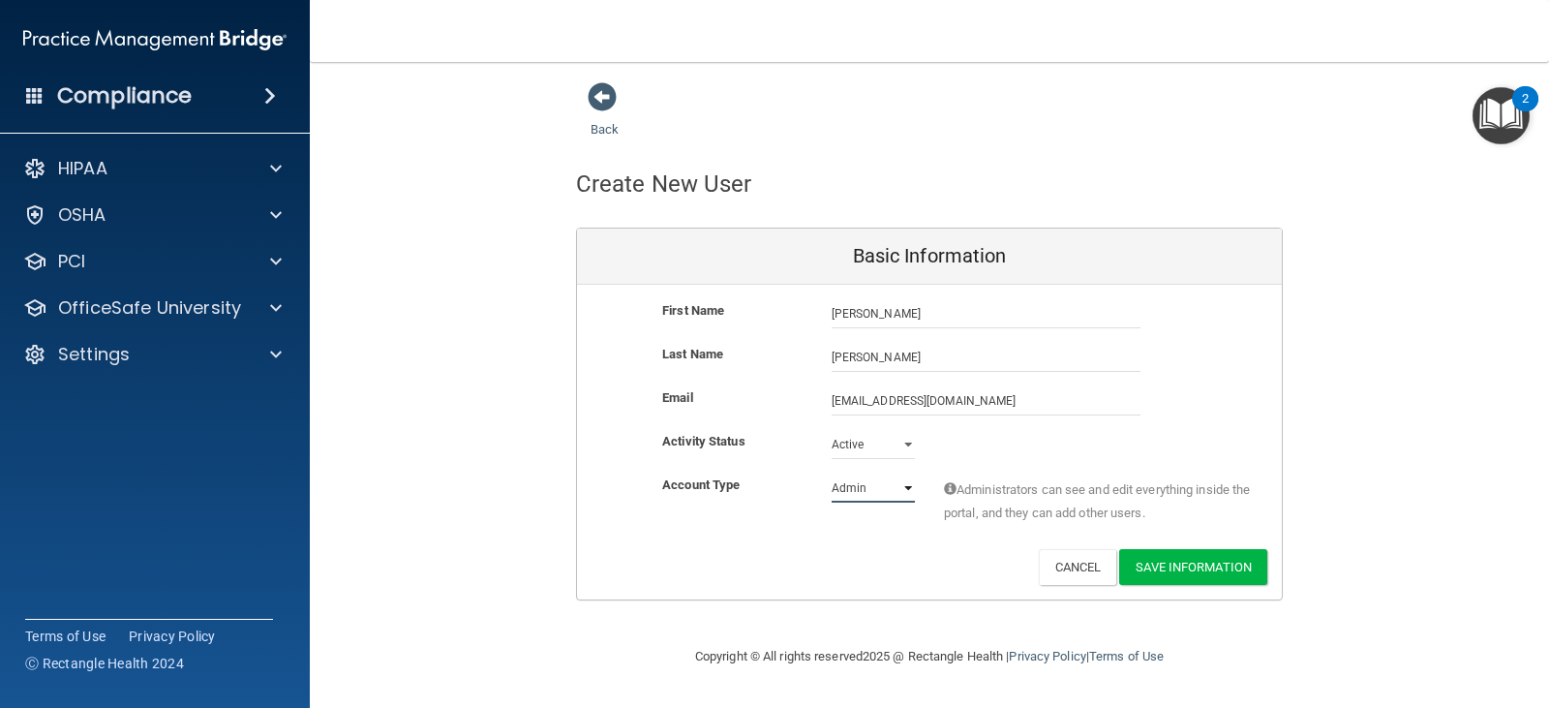
select select "practice_member"
click at [831, 473] on select "Admin Member" at bounding box center [872, 487] width 83 height 29
click at [1201, 563] on button "Save Information" at bounding box center [1193, 567] width 148 height 36
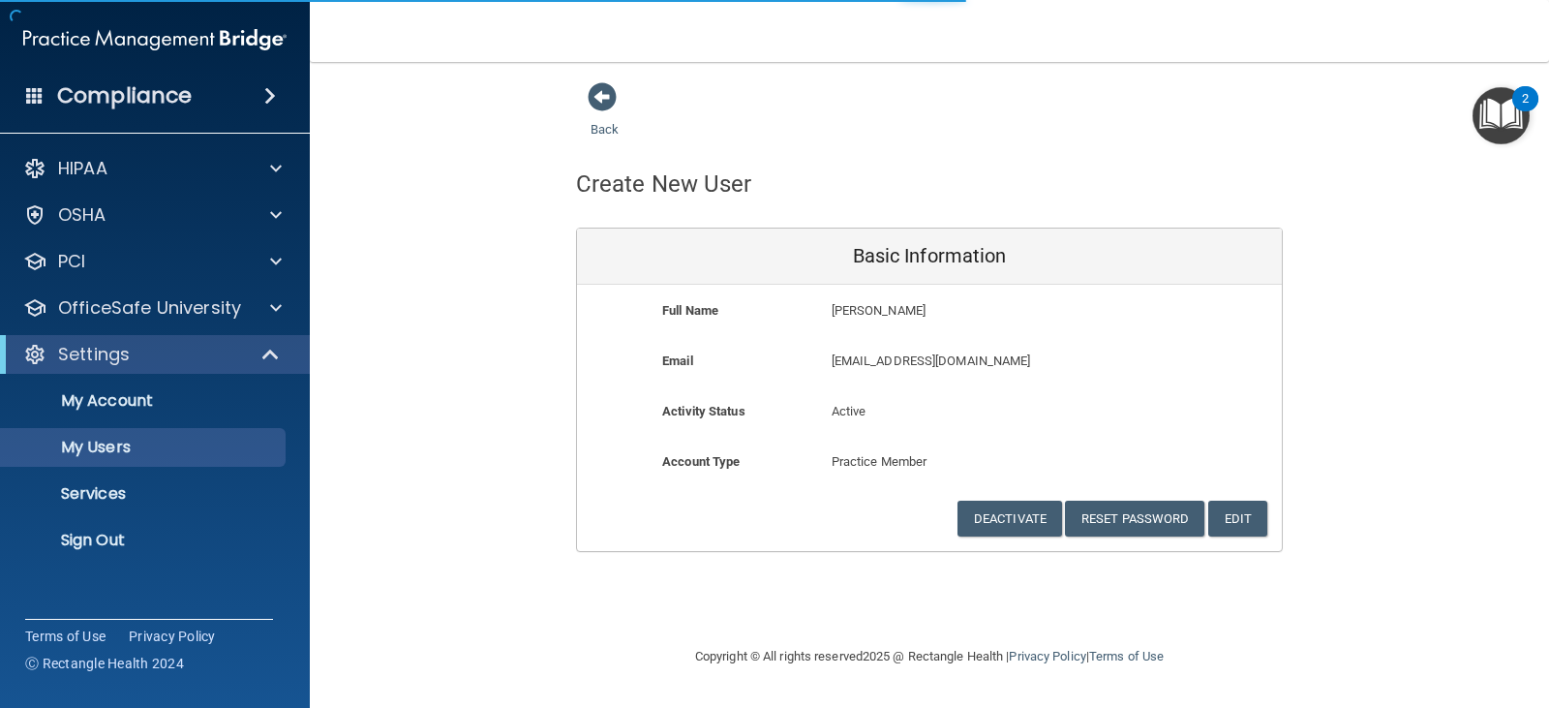
select select "20"
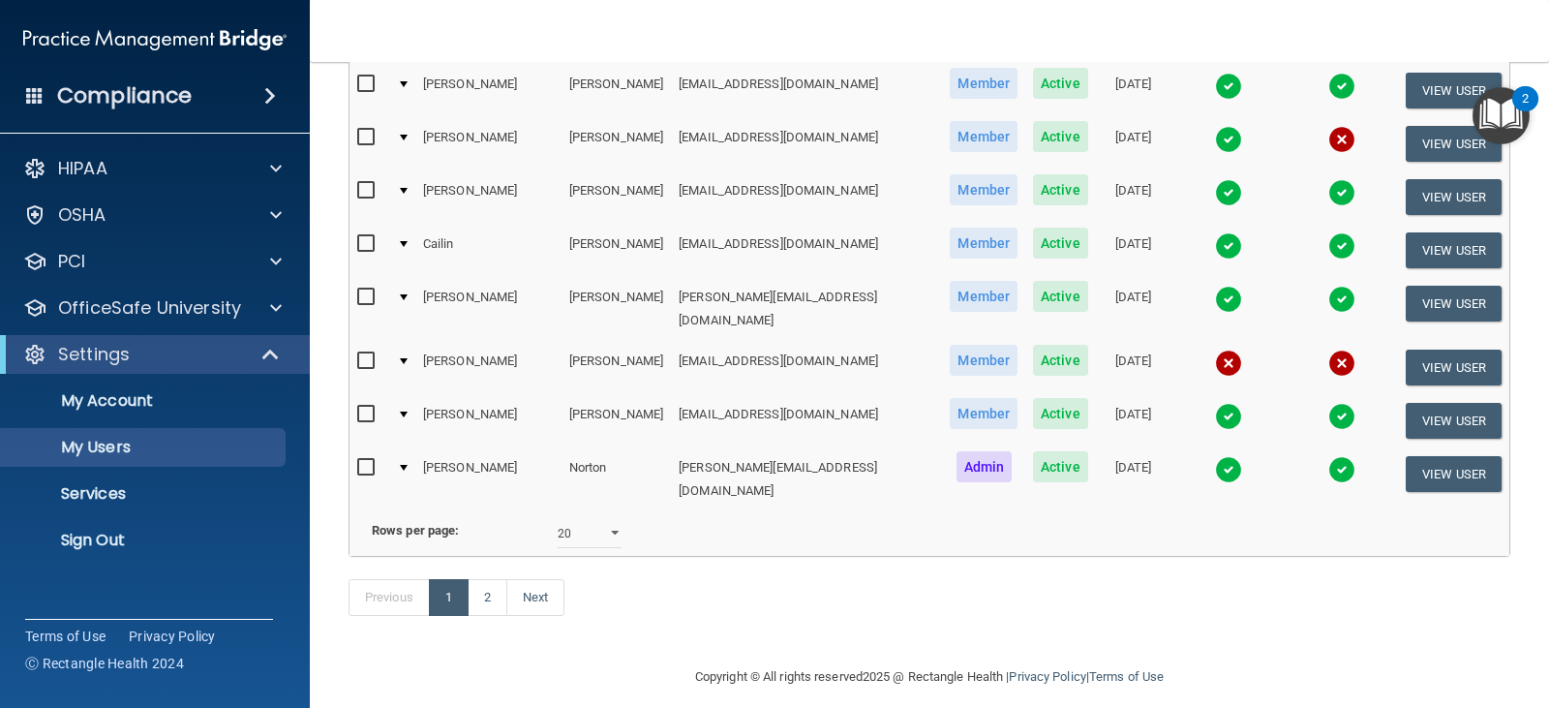
scroll to position [963, 0]
click at [493, 596] on link "2" at bounding box center [488, 596] width 40 height 37
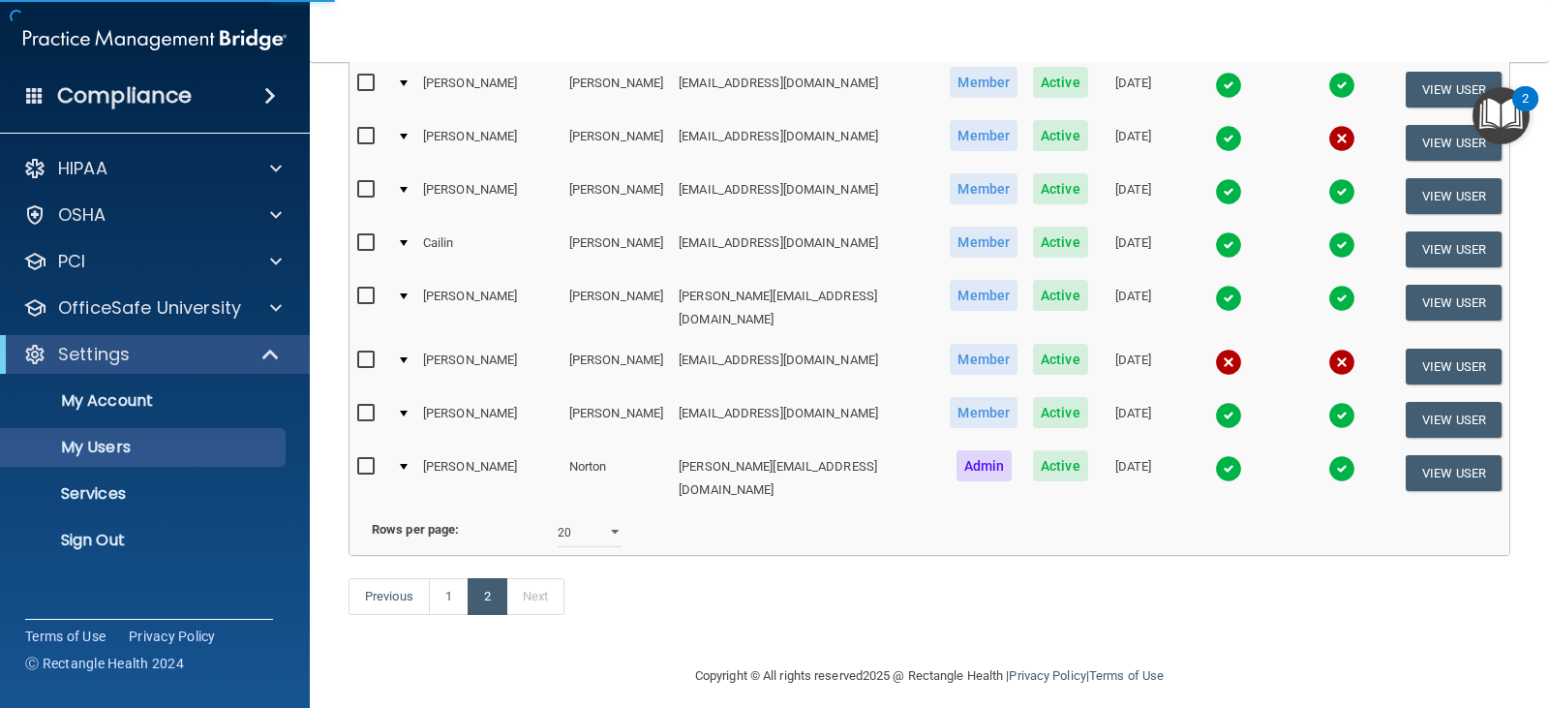
select select "20"
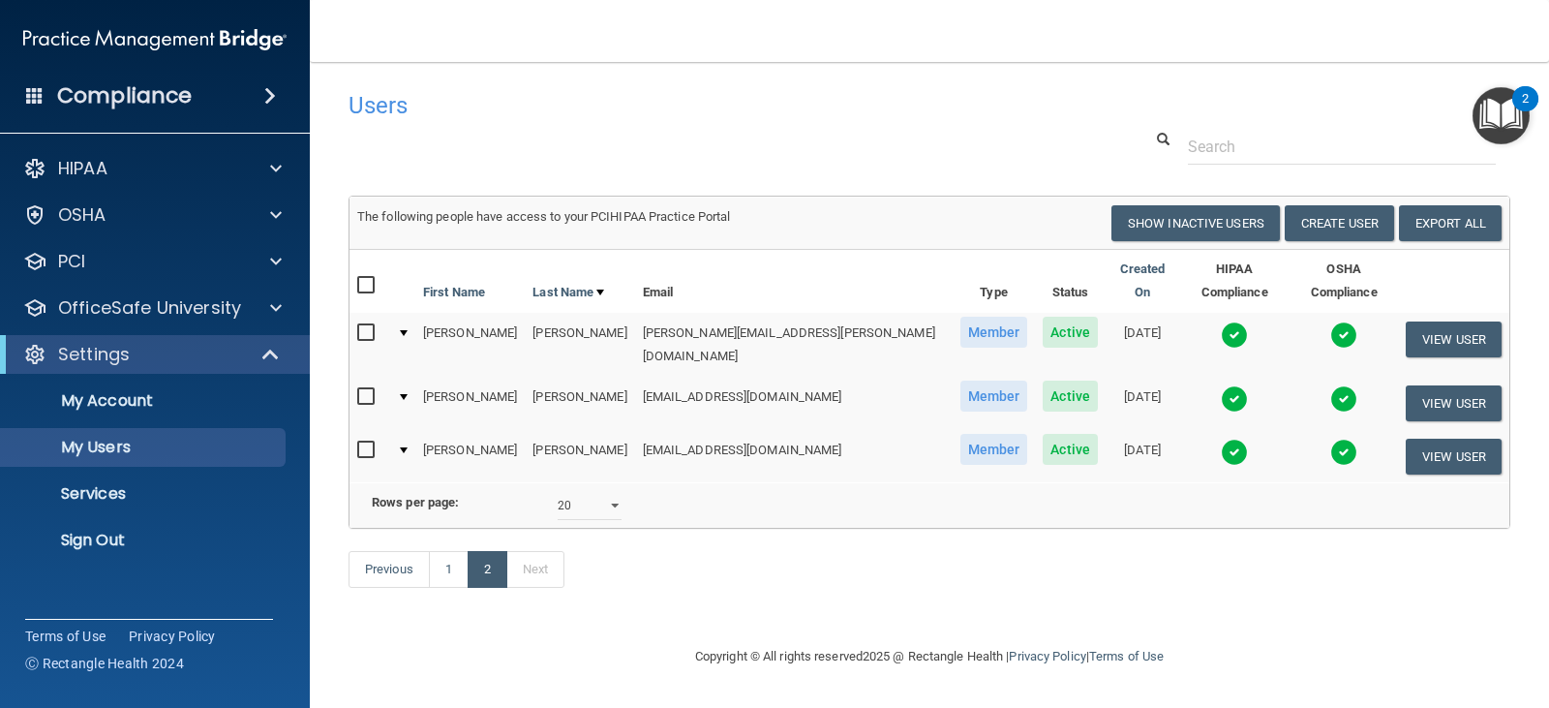
click at [370, 442] on input "checkbox" at bounding box center [368, 449] width 22 height 15
checkbox input "true"
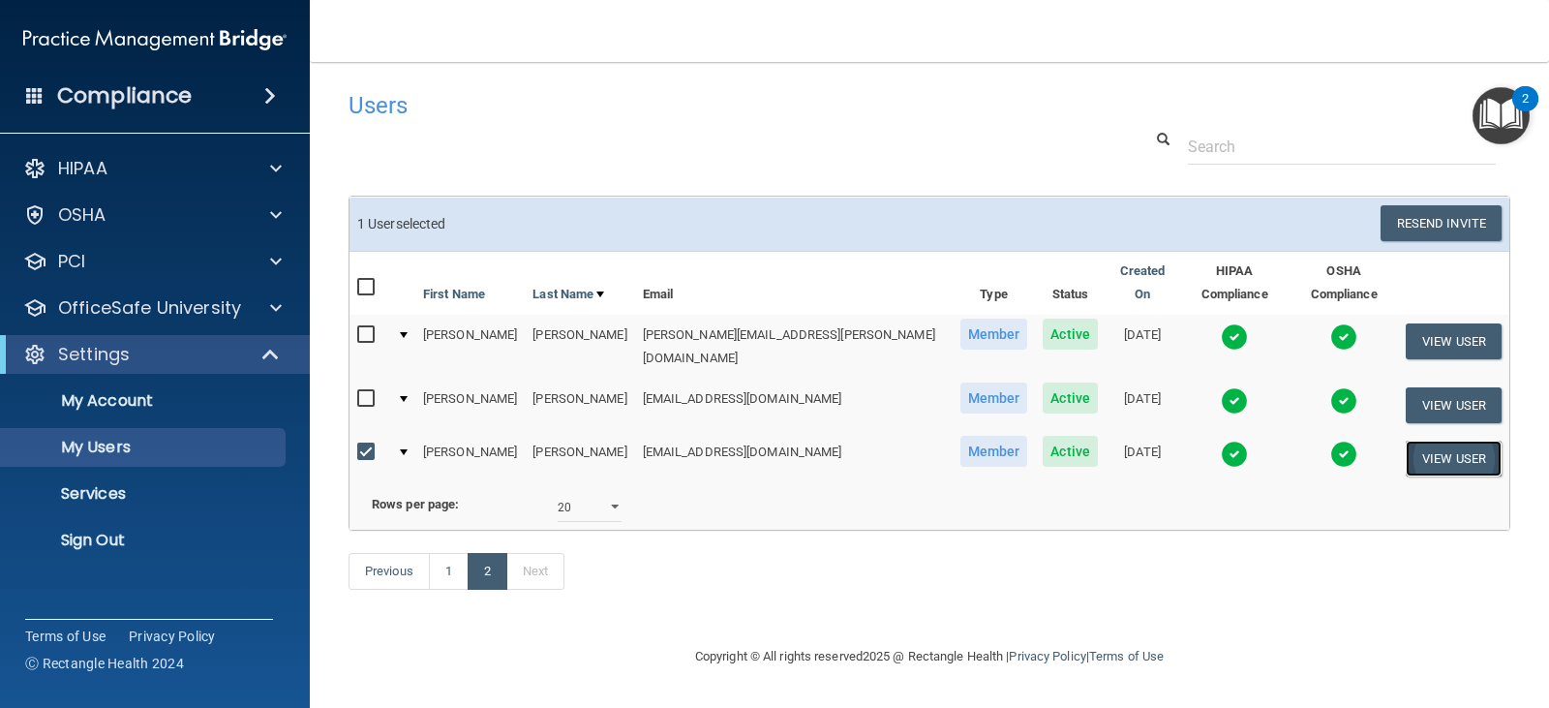
click at [1429, 440] on button "View User" at bounding box center [1453, 458] width 96 height 36
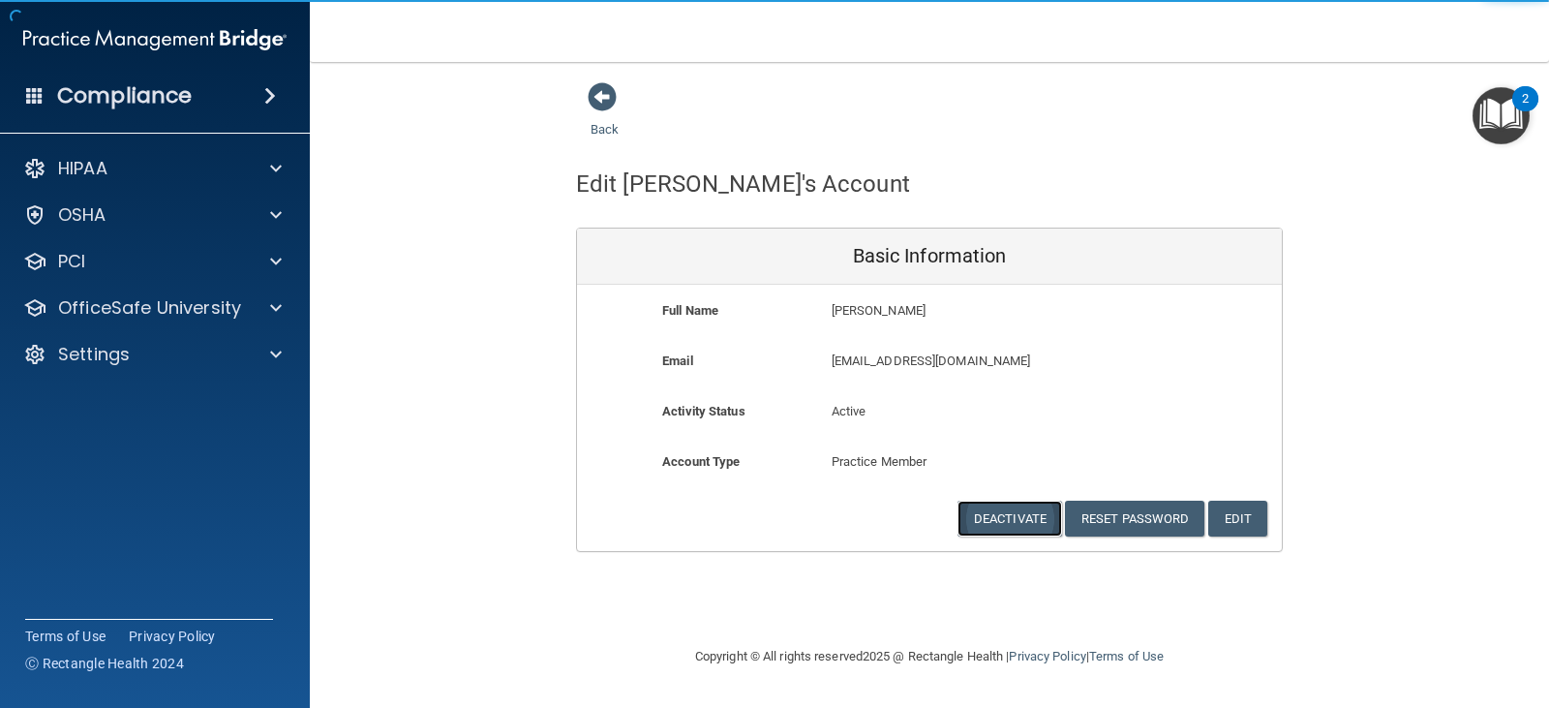
click at [1021, 511] on button "Deactivate" at bounding box center [1009, 518] width 105 height 36
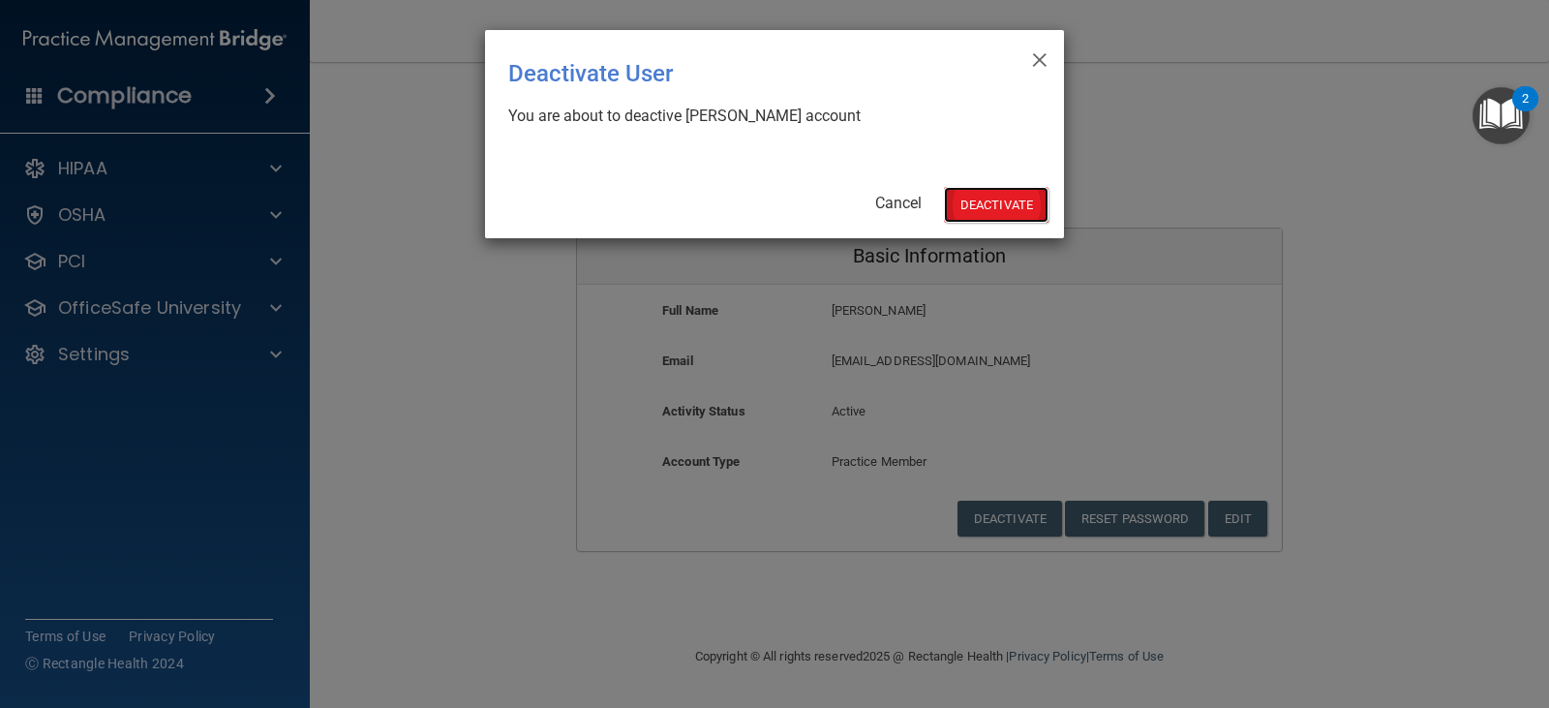
click at [993, 200] on button "Deactivate" at bounding box center [996, 205] width 105 height 36
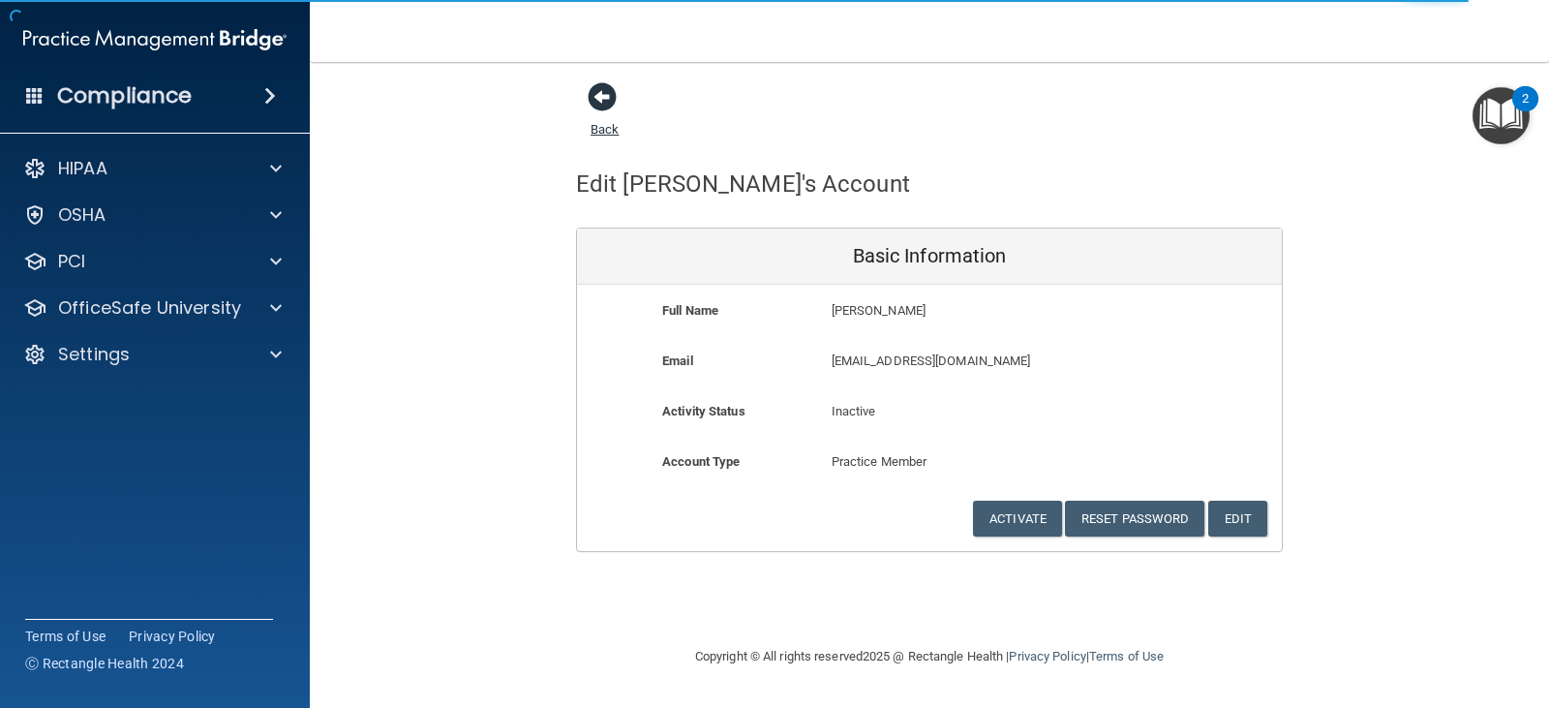
click at [597, 93] on span at bounding box center [602, 96] width 29 height 29
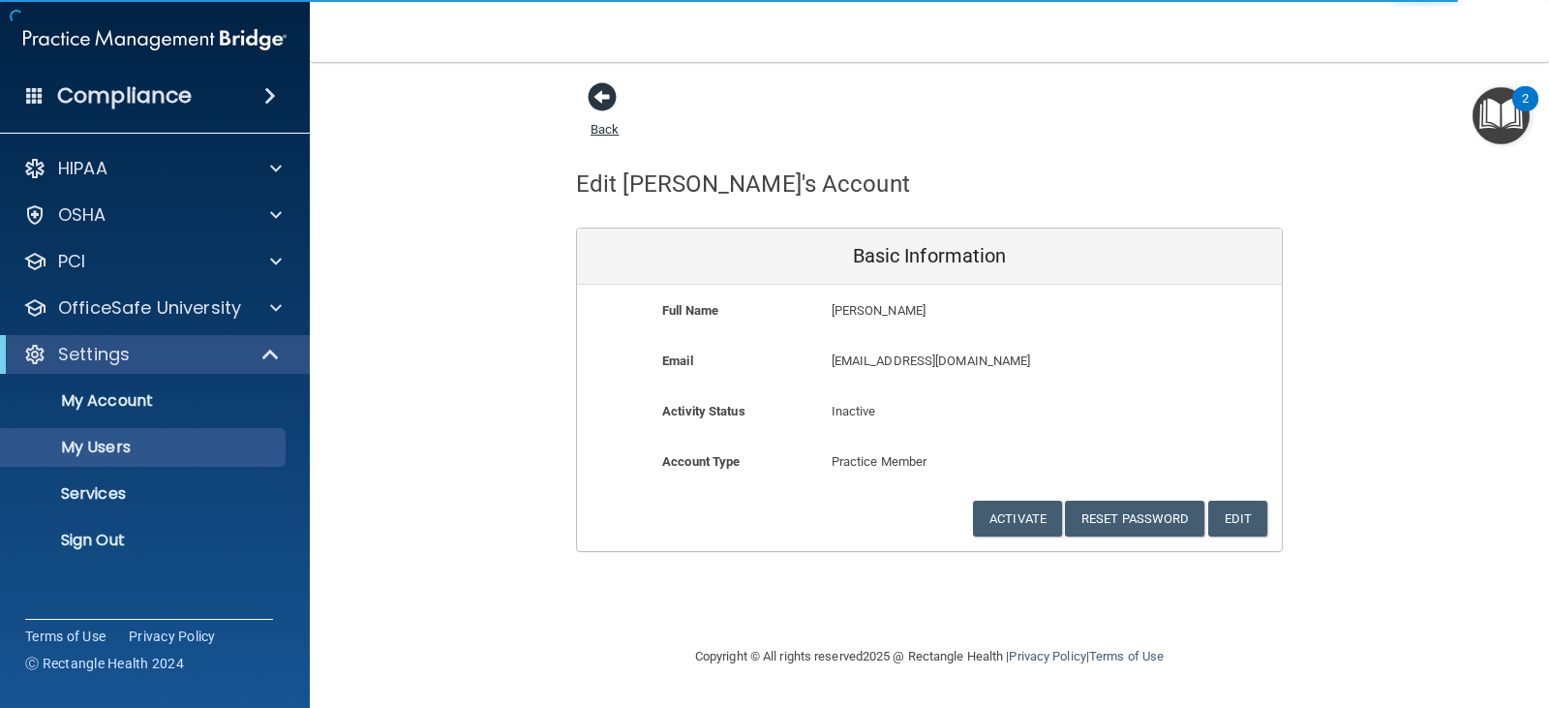
select select "20"
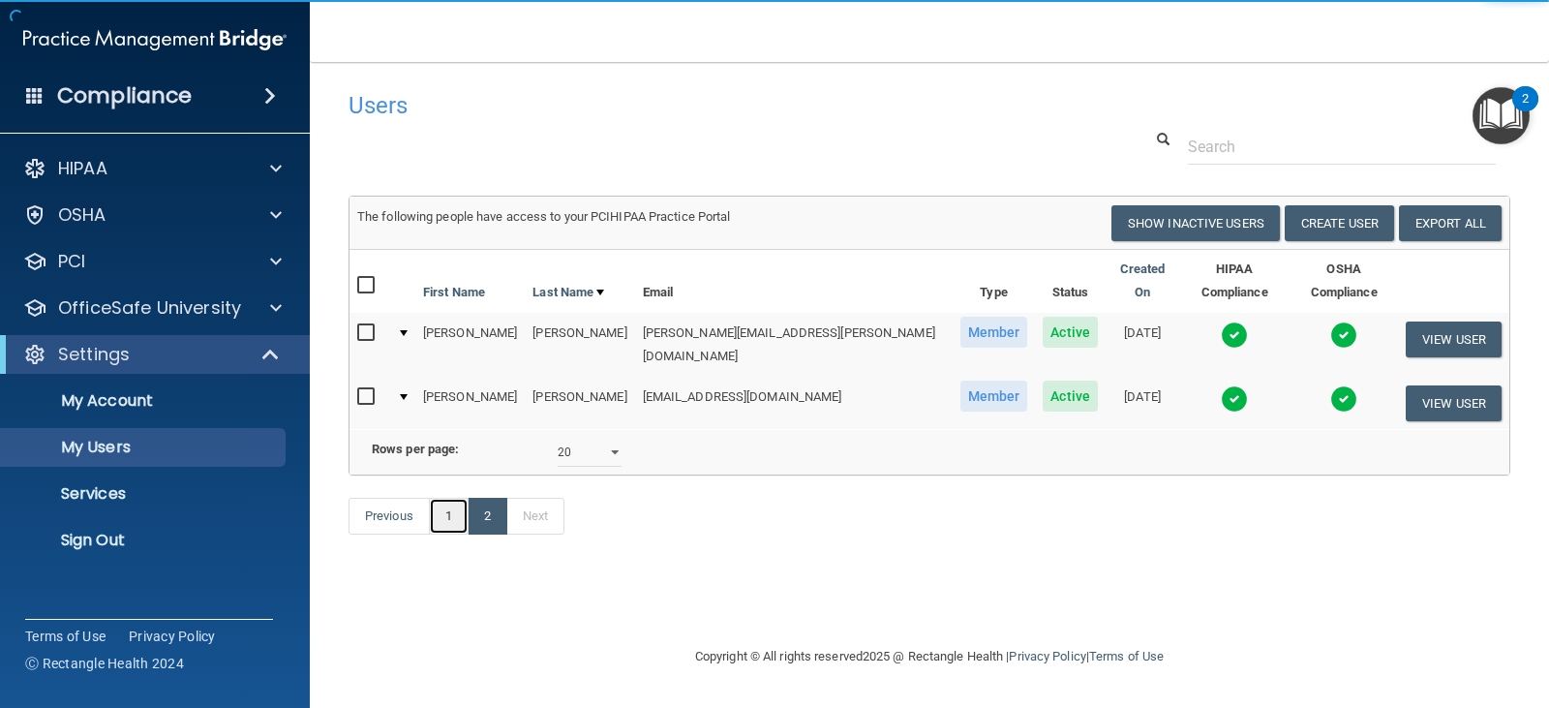
click at [448, 516] on link "1" at bounding box center [449, 516] width 40 height 37
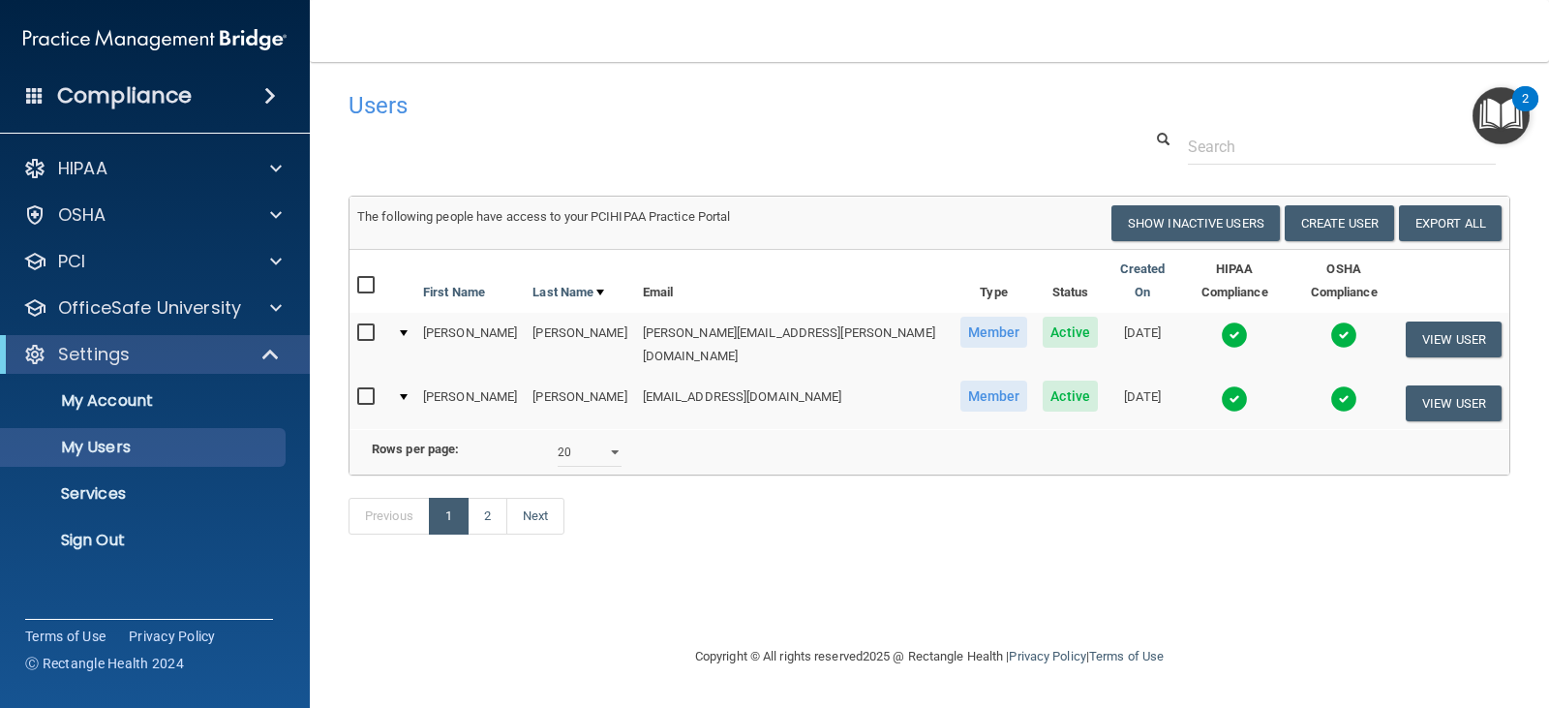
select select "20"
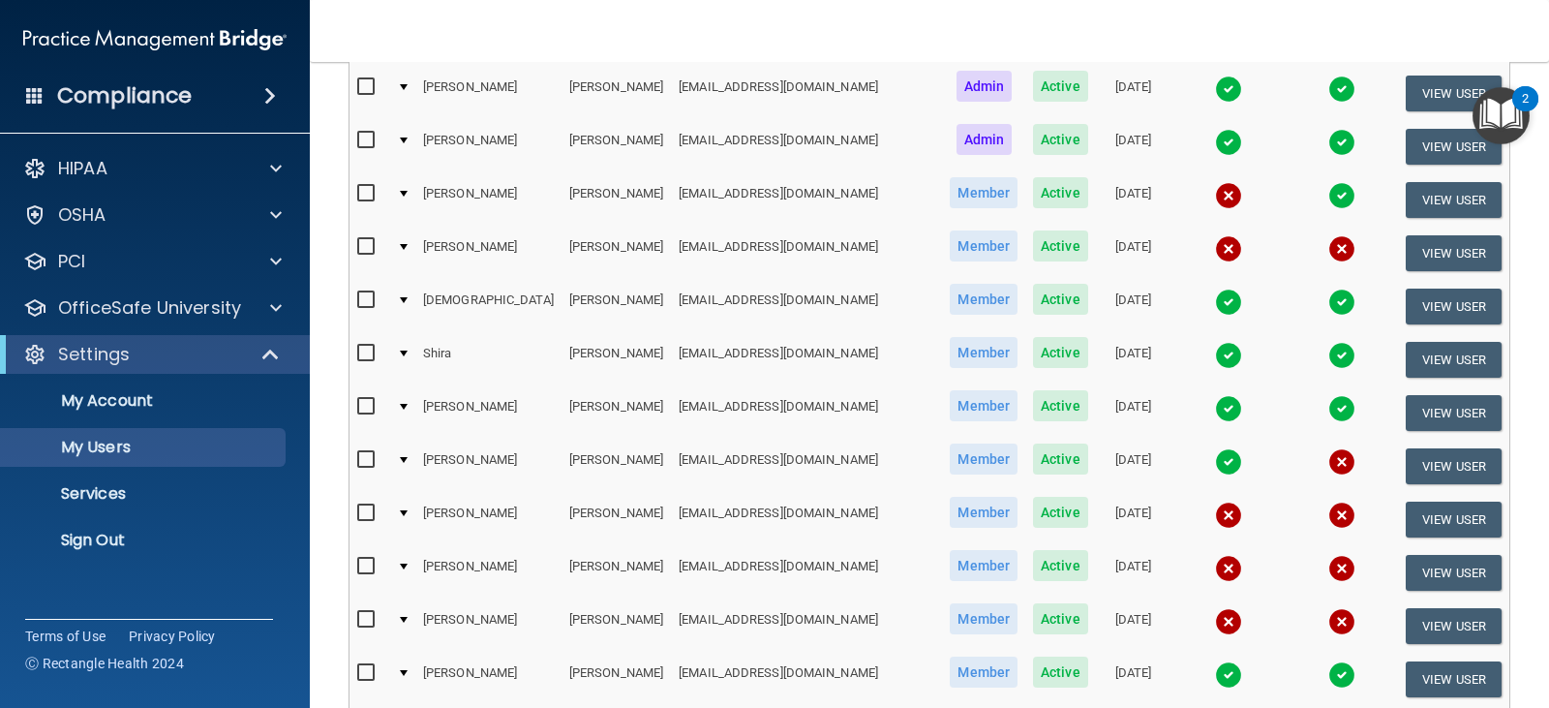
scroll to position [297, 0]
